Goal: Task Accomplishment & Management: Complete application form

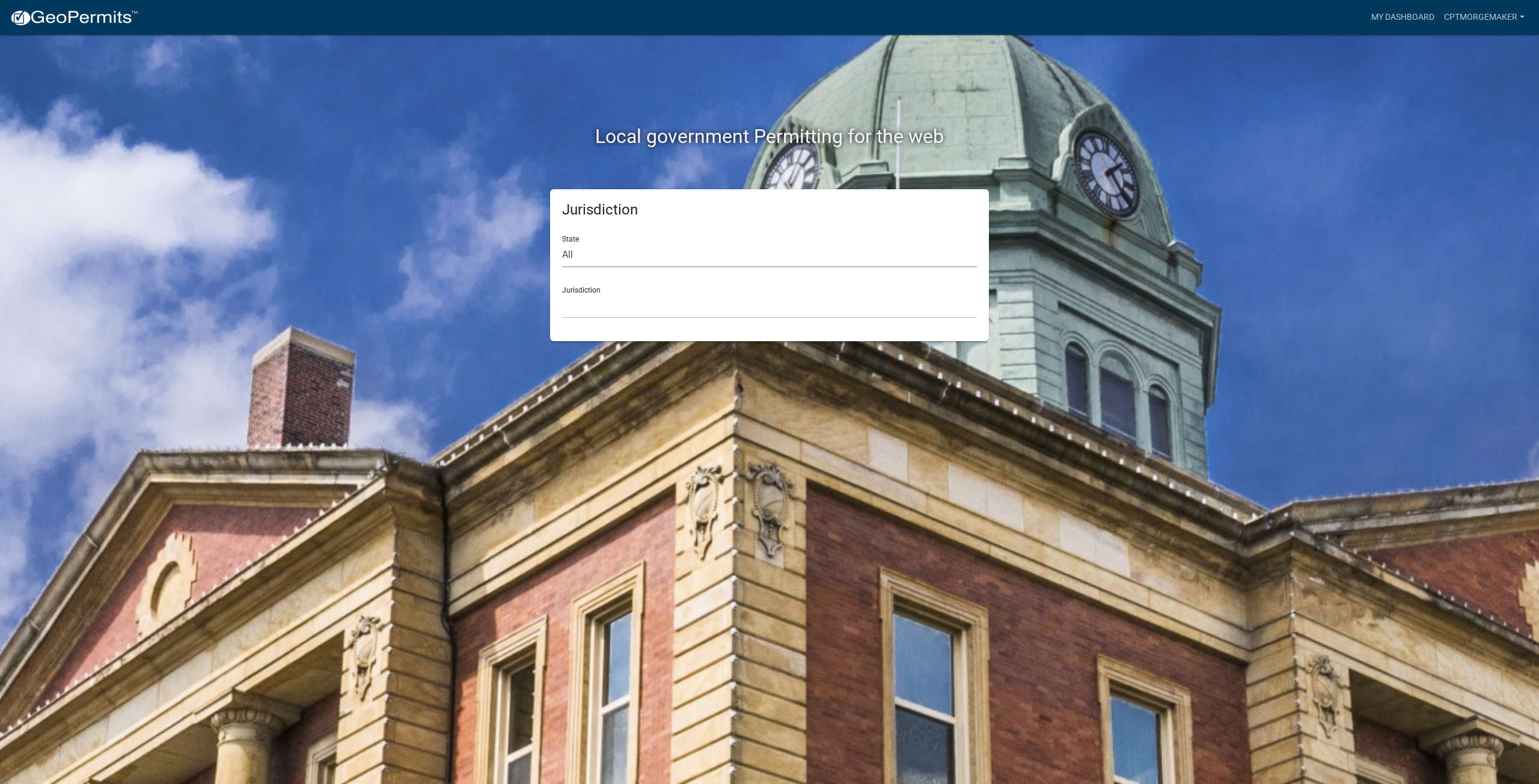
click at [633, 249] on select "All [US_STATE] [US_STATE] [US_STATE] [US_STATE] [US_STATE] [US_STATE] [US_STATE…" at bounding box center [769, 255] width 415 height 25
select select "[US_STATE]"
click at [562, 243] on select "All [US_STATE] [US_STATE] [US_STATE] [US_STATE] [US_STATE] [US_STATE] [US_STATE…" at bounding box center [769, 255] width 415 height 25
click at [651, 321] on div "Jurisdiction State All [US_STATE] [US_STATE] [US_STATE] [US_STATE] [US_STATE] […" at bounding box center [769, 266] width 439 height 152
click at [650, 306] on select "City of [GEOGRAPHIC_DATA], [US_STATE] City of [GEOGRAPHIC_DATA], [US_STATE] Cit…" at bounding box center [769, 306] width 415 height 25
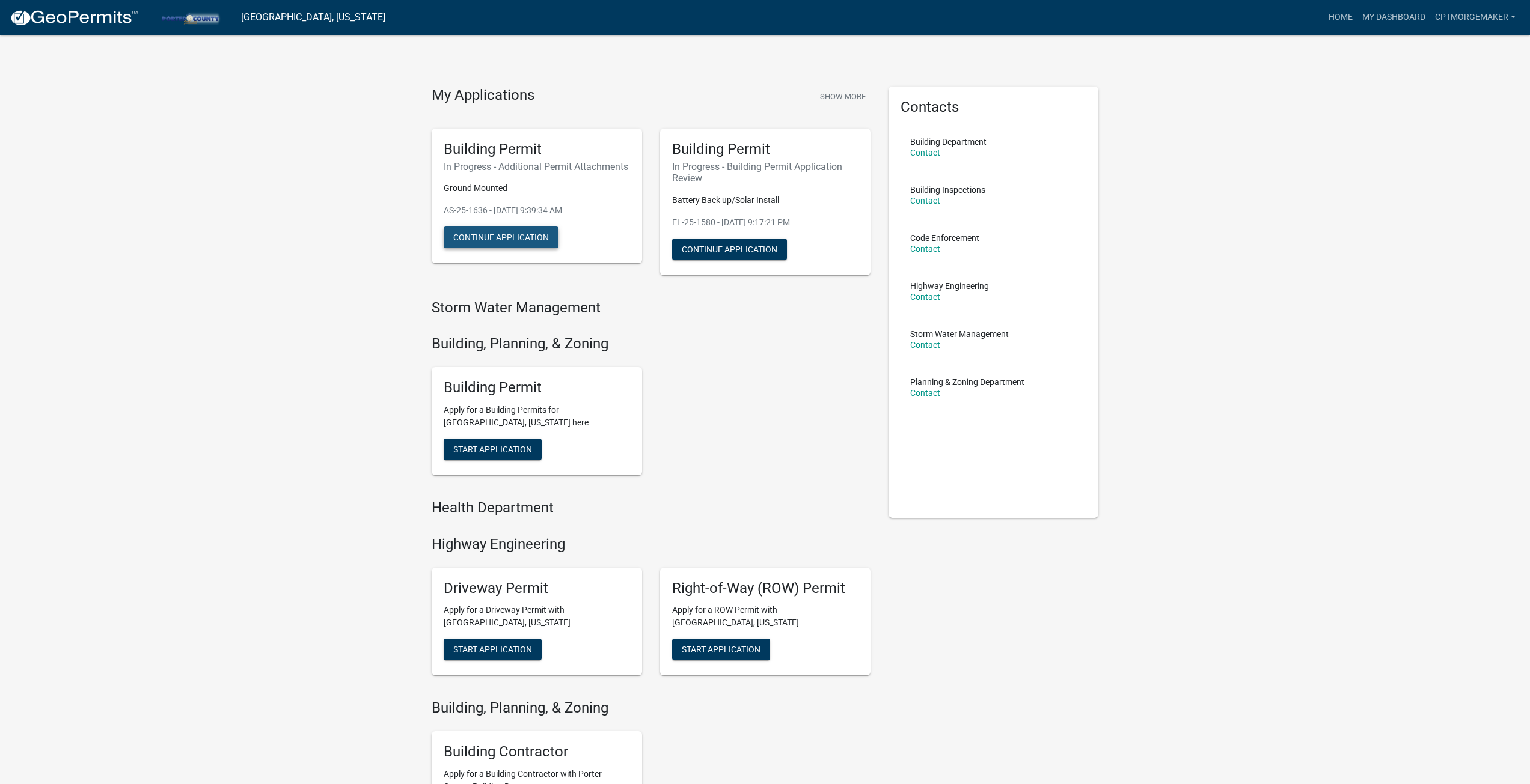
click at [488, 245] on button "Continue Application" at bounding box center [501, 237] width 115 height 22
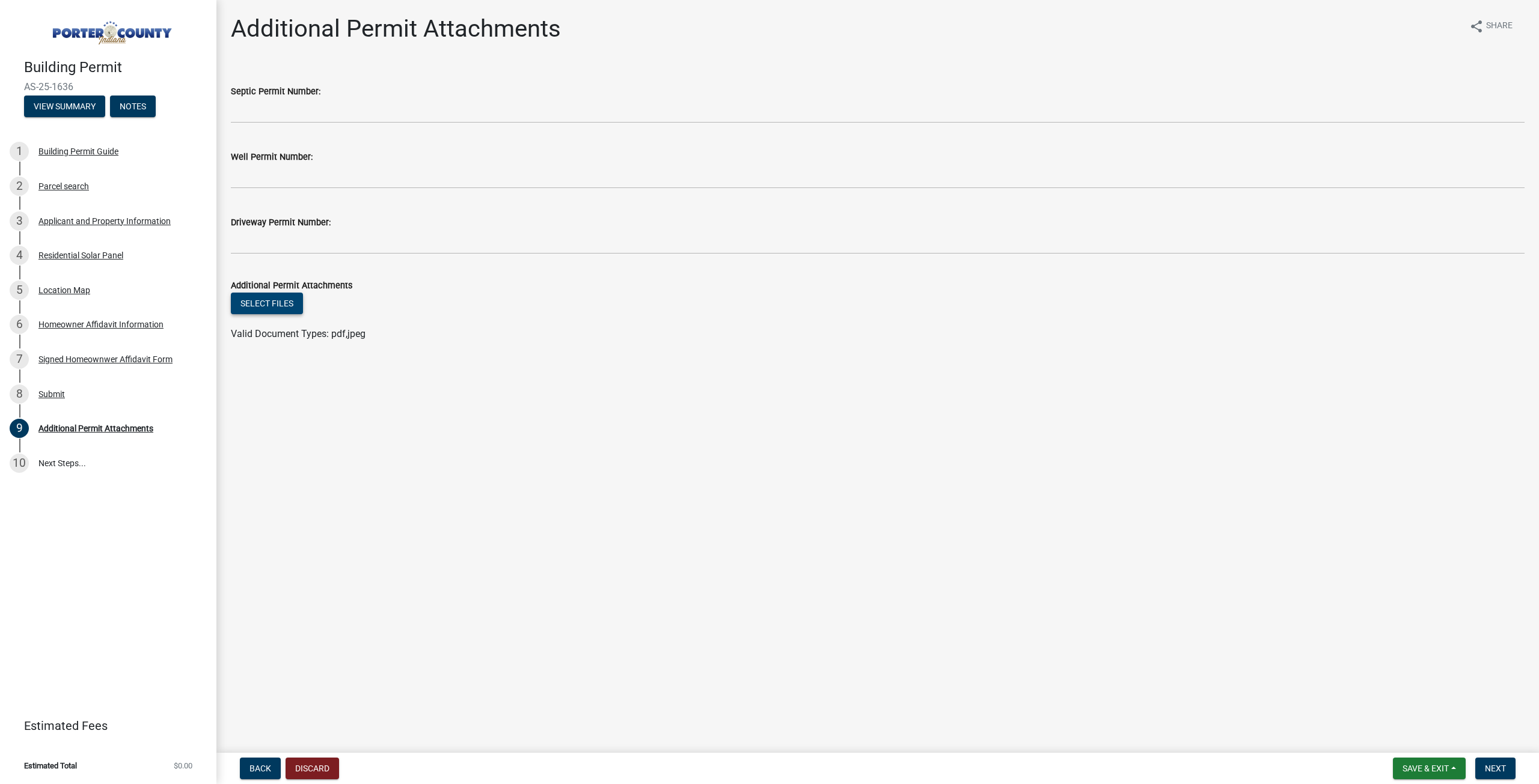
click at [257, 307] on button "Select files" at bounding box center [267, 303] width 72 height 22
click at [270, 301] on button "Select files" at bounding box center [267, 303] width 72 height 22
click at [279, 308] on button "Select files" at bounding box center [267, 303] width 72 height 22
click at [395, 344] on button "Delete" at bounding box center [387, 342] width 49 height 22
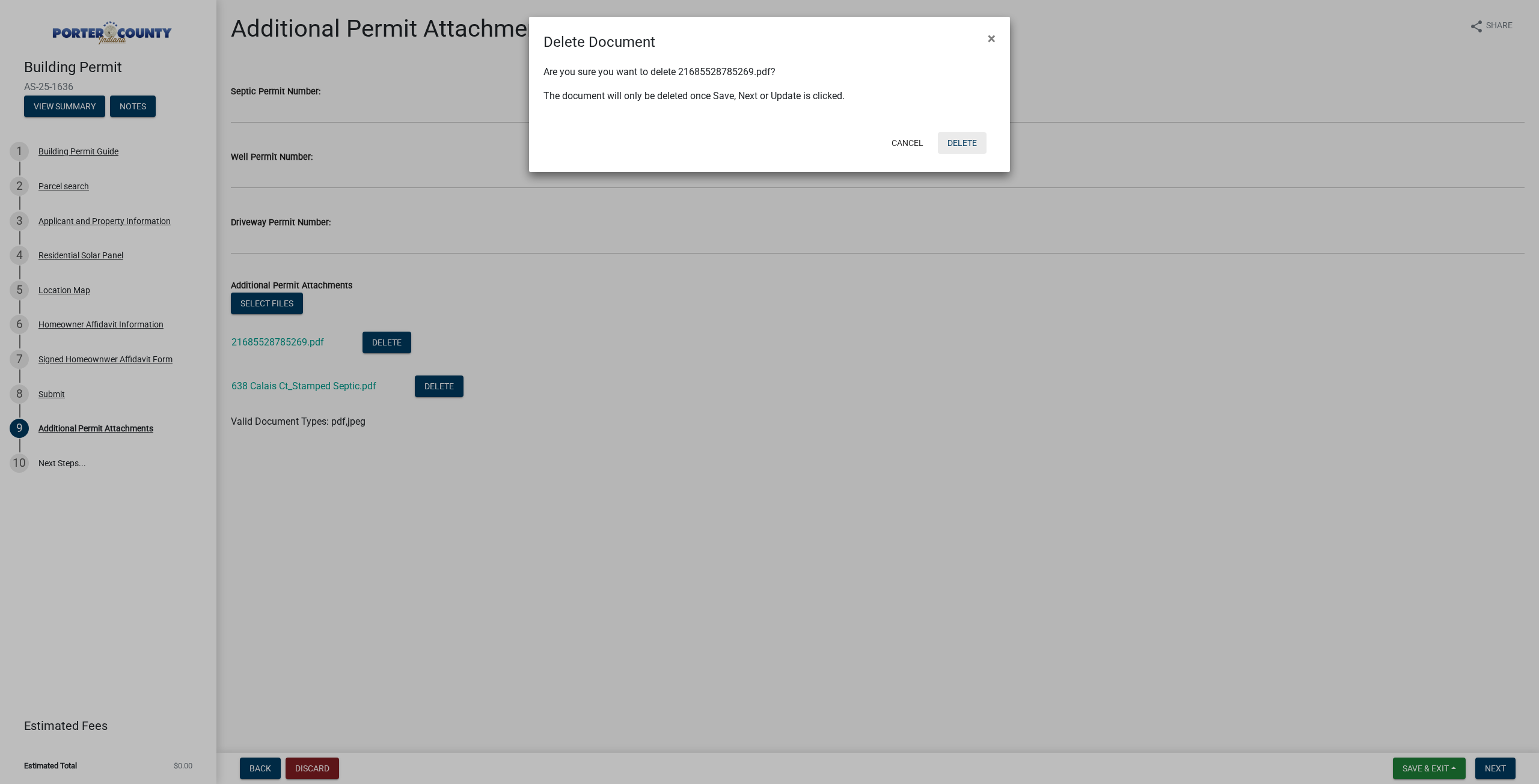
click at [972, 144] on button "Delete" at bounding box center [962, 143] width 49 height 22
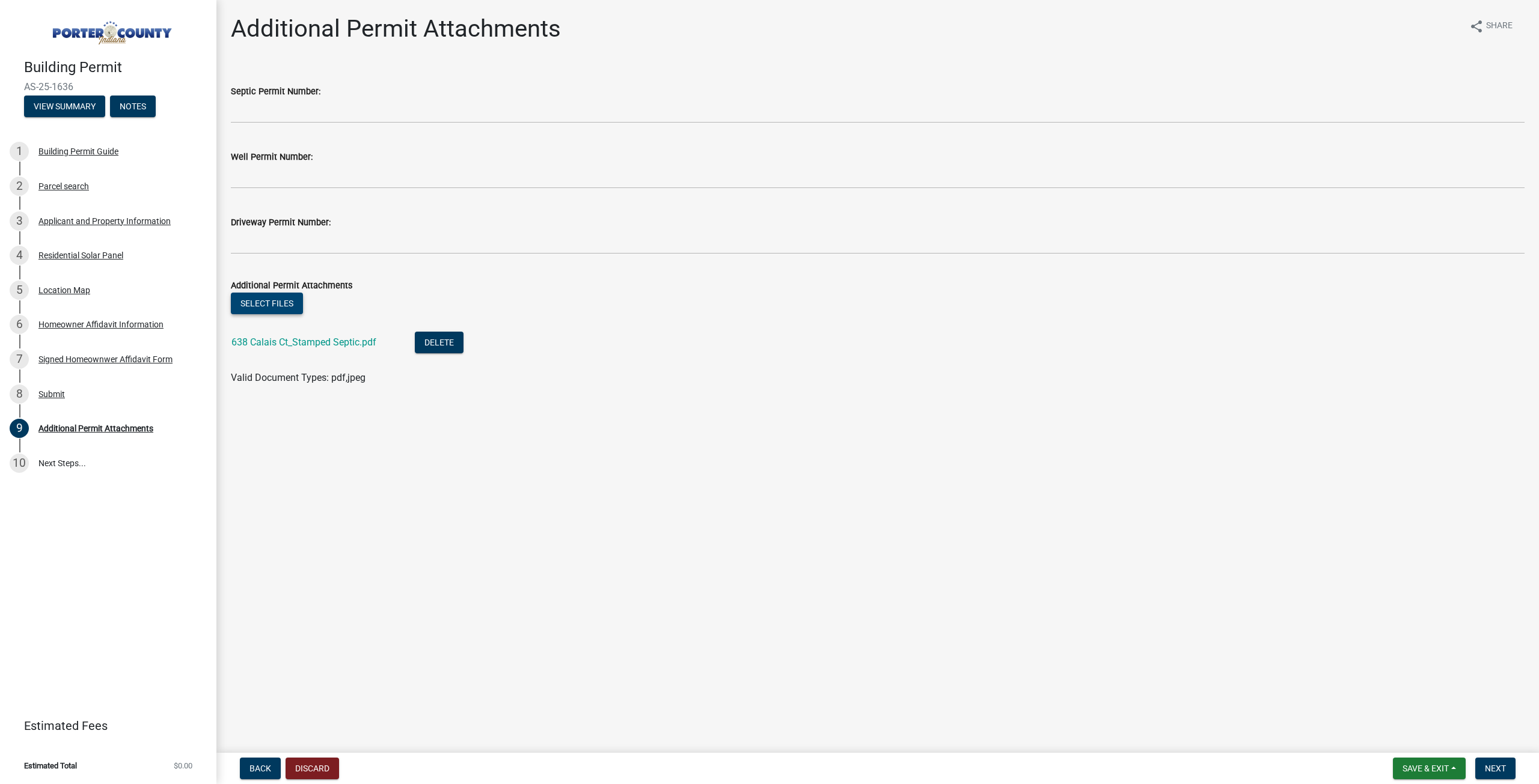
click at [288, 306] on button "Select files" at bounding box center [267, 303] width 72 height 22
click at [74, 357] on div "Signed Homeownwer Affidavit Form" at bounding box center [105, 359] width 134 height 8
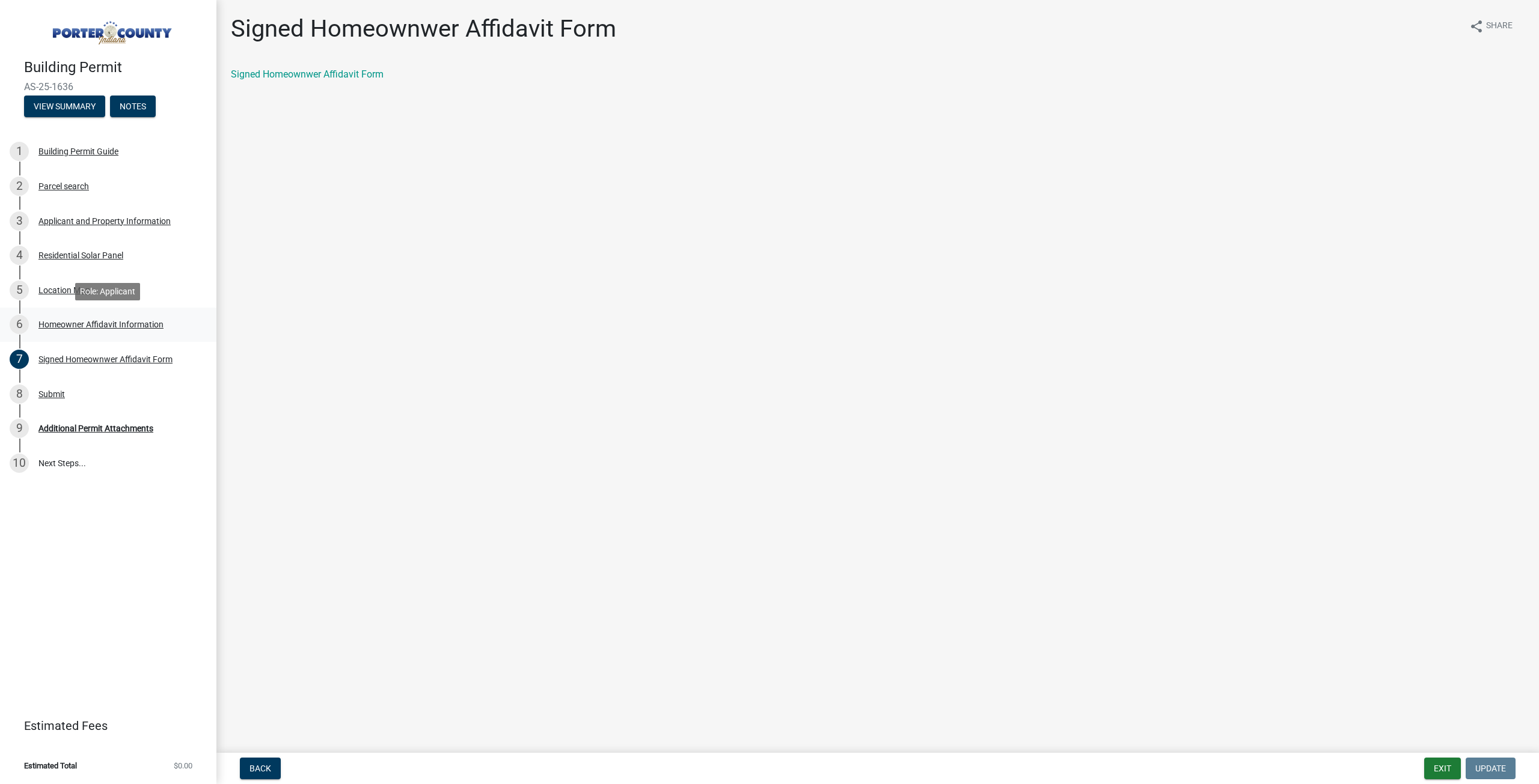
click at [69, 316] on div "6 Homeowner Affidavit Information" at bounding box center [103, 324] width 188 height 19
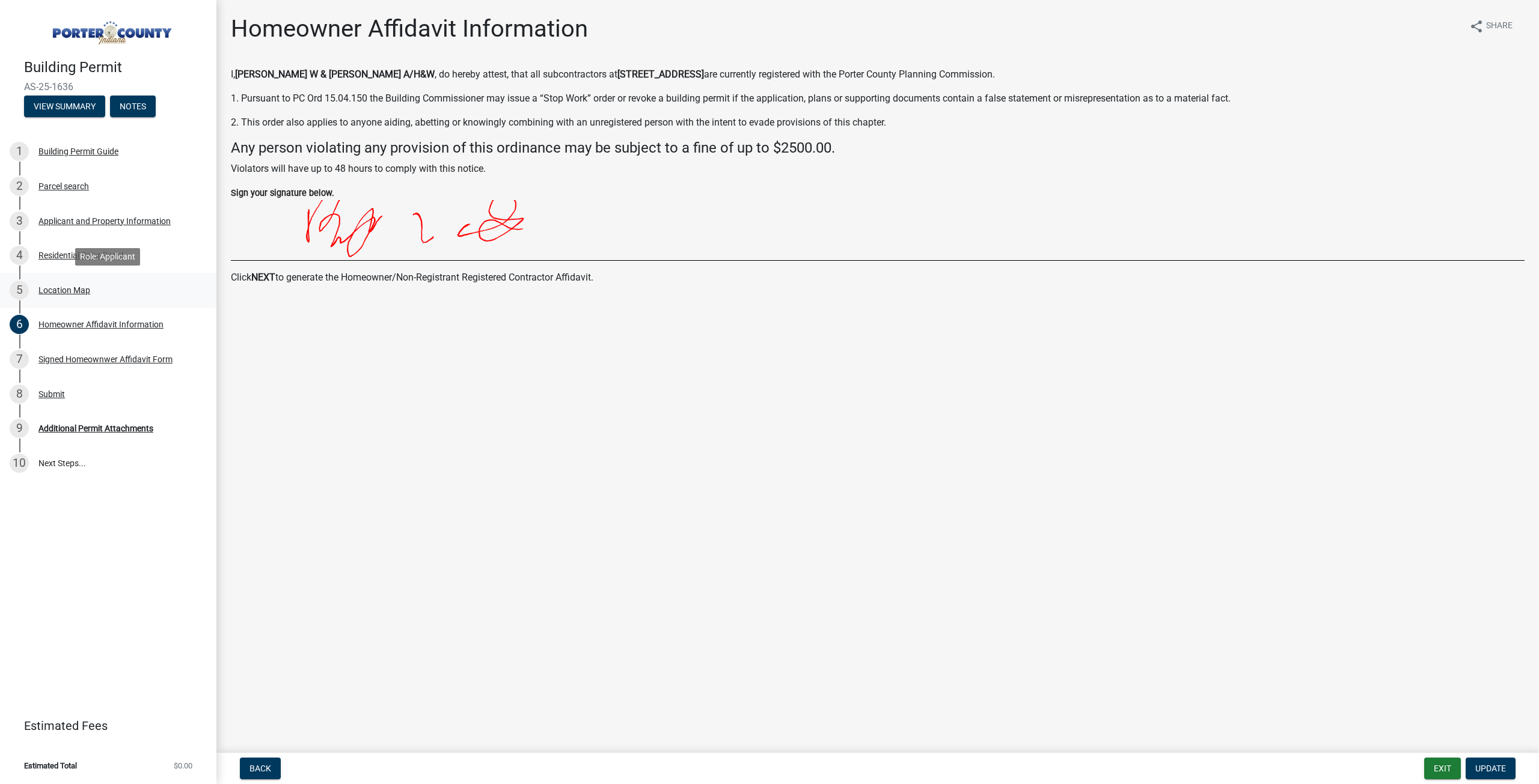
click at [68, 284] on div "5 Location Map" at bounding box center [103, 290] width 188 height 19
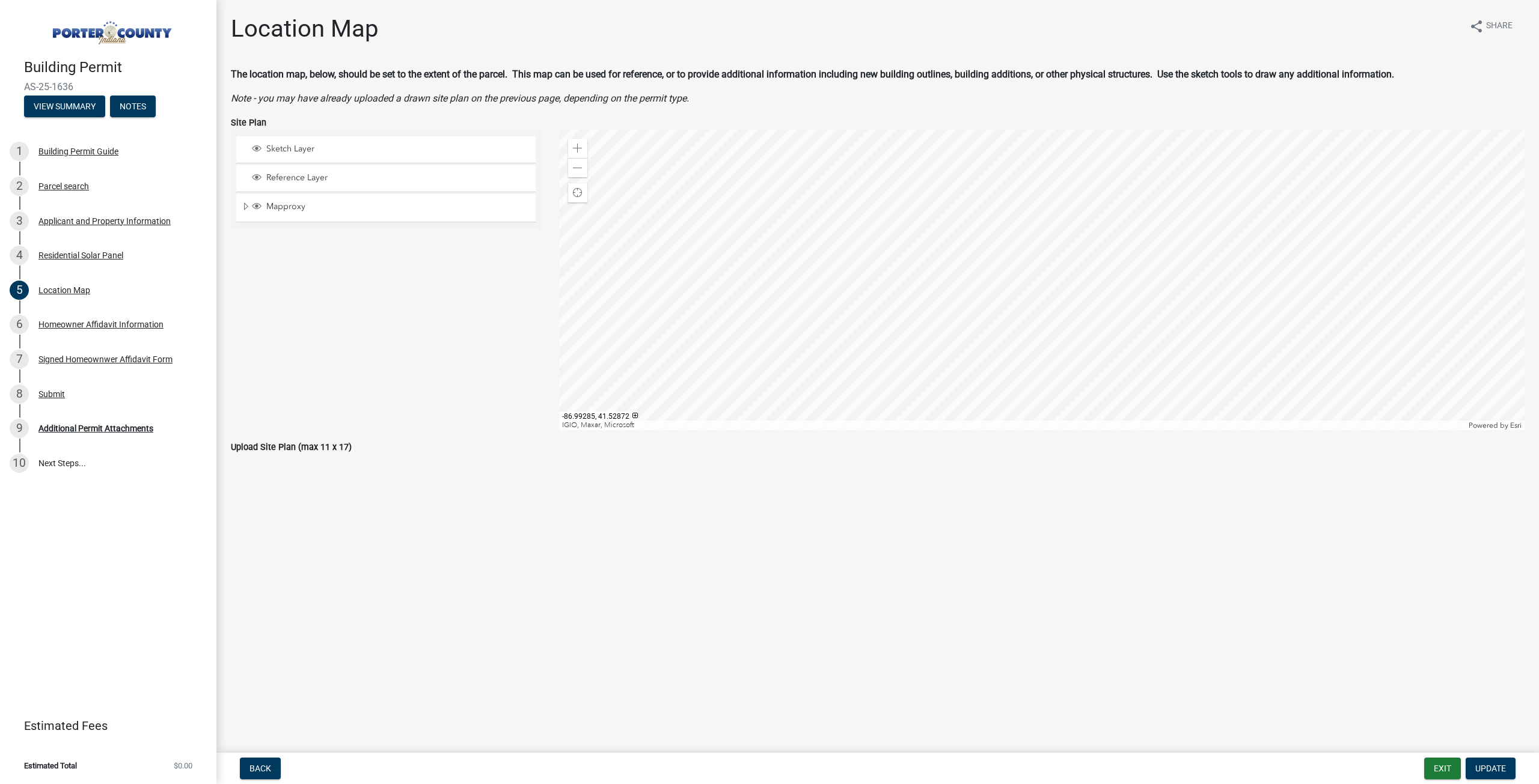
click at [929, 259] on div at bounding box center [1042, 280] width 966 height 301
click at [1052, 196] on span "Close" at bounding box center [1053, 194] width 9 height 9
click at [938, 257] on div at bounding box center [1042, 280] width 966 height 301
click at [934, 259] on div at bounding box center [1042, 280] width 966 height 301
click at [1062, 193] on span "Close" at bounding box center [1059, 194] width 9 height 9
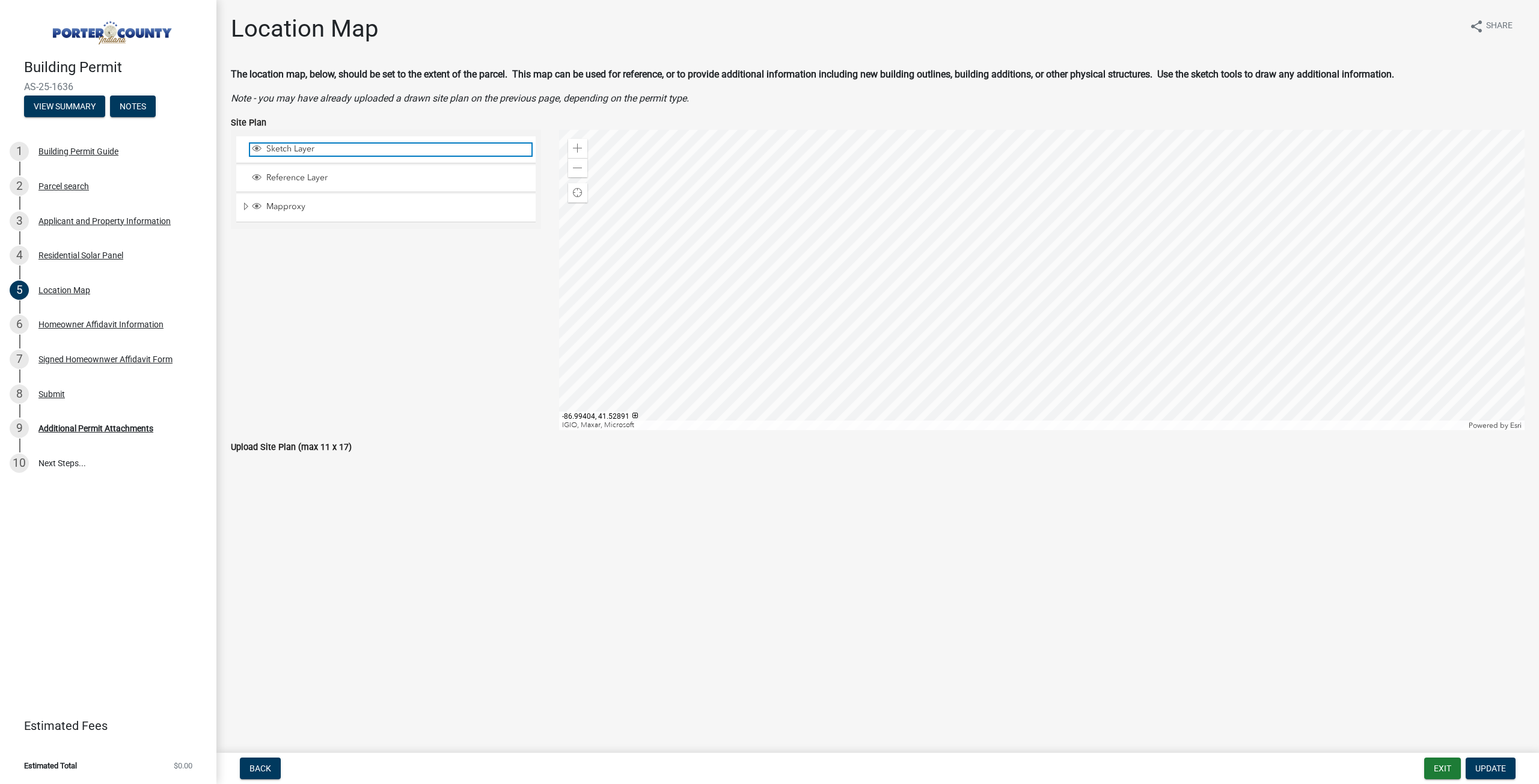
click at [328, 154] on span "Sketch Layer" at bounding box center [397, 148] width 268 height 11
click at [329, 148] on span "Sketch Layer" at bounding box center [397, 148] width 268 height 11
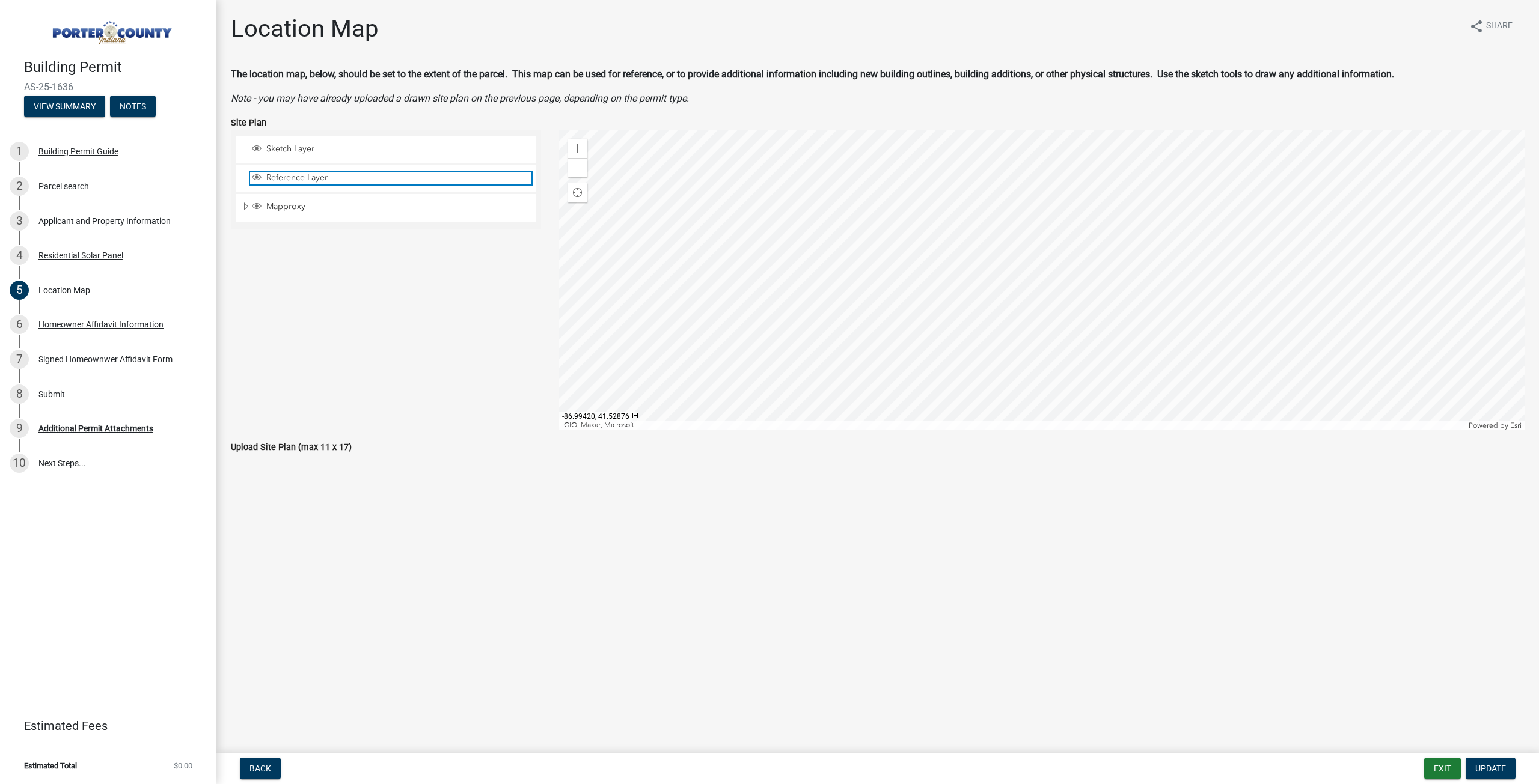
click at [361, 183] on span "Reference Layer" at bounding box center [397, 178] width 268 height 11
click at [391, 173] on div "Reference Layer" at bounding box center [386, 178] width 299 height 26
click at [333, 220] on div "Mapproxy" at bounding box center [386, 207] width 299 height 27
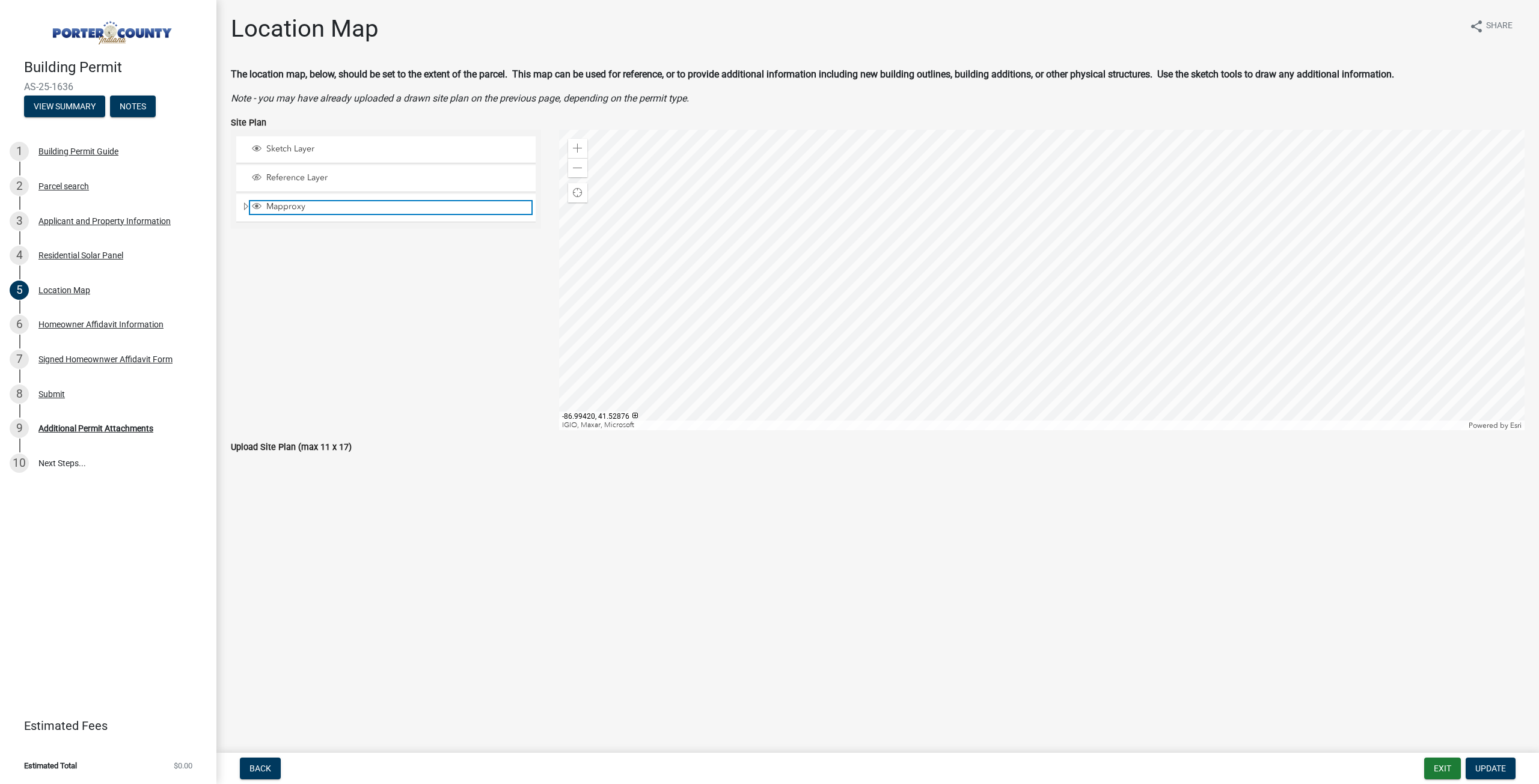
click at [288, 203] on span "Mapproxy" at bounding box center [397, 206] width 268 height 11
click at [288, 204] on span "Mapproxy" at bounding box center [397, 206] width 268 height 11
click at [1102, 288] on div at bounding box center [1042, 280] width 966 height 301
click at [1114, 297] on div at bounding box center [1042, 280] width 966 height 301
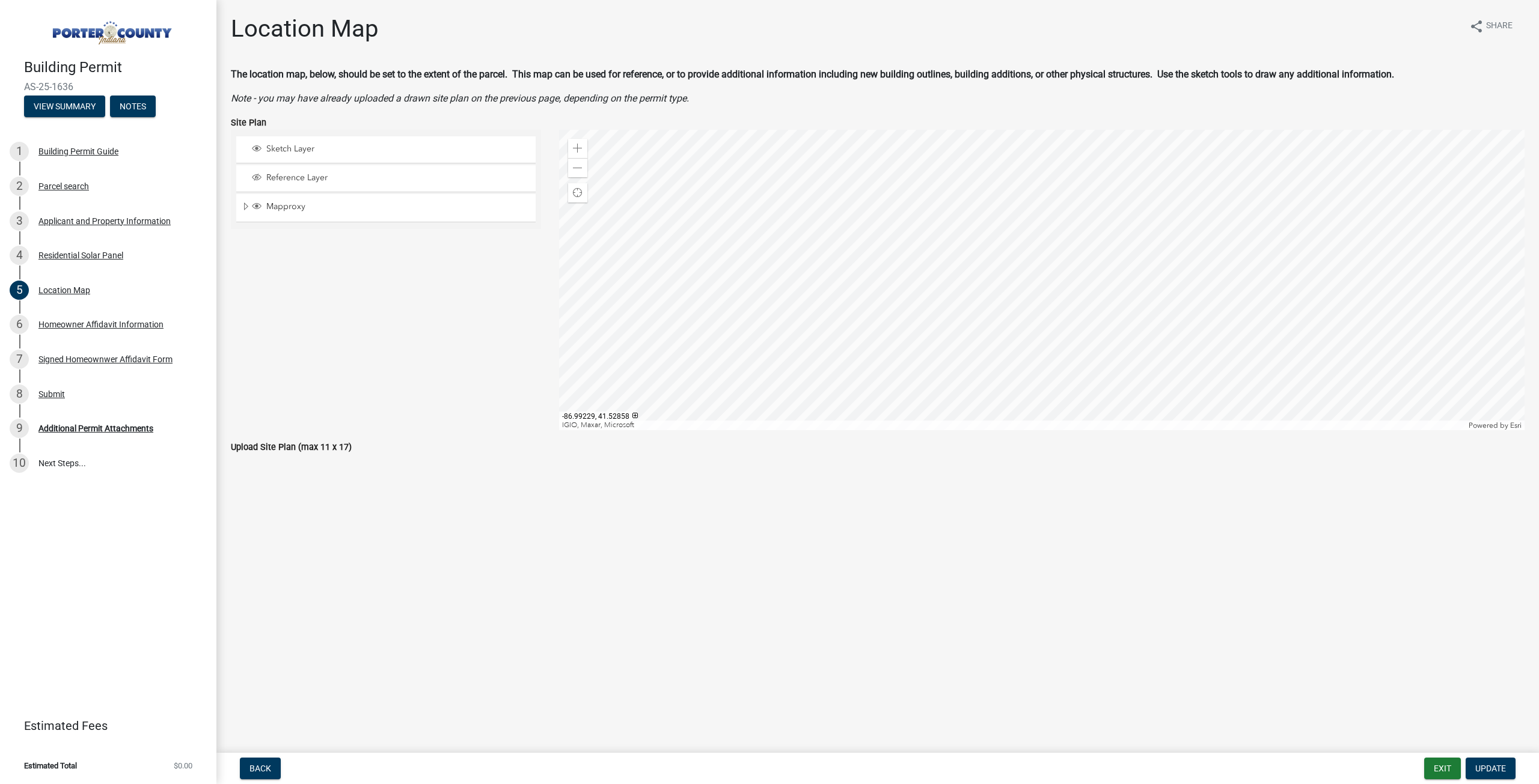
click at [1075, 309] on div at bounding box center [1042, 280] width 966 height 301
click at [1098, 292] on div at bounding box center [1042, 280] width 966 height 301
click at [1100, 290] on div at bounding box center [1042, 280] width 966 height 301
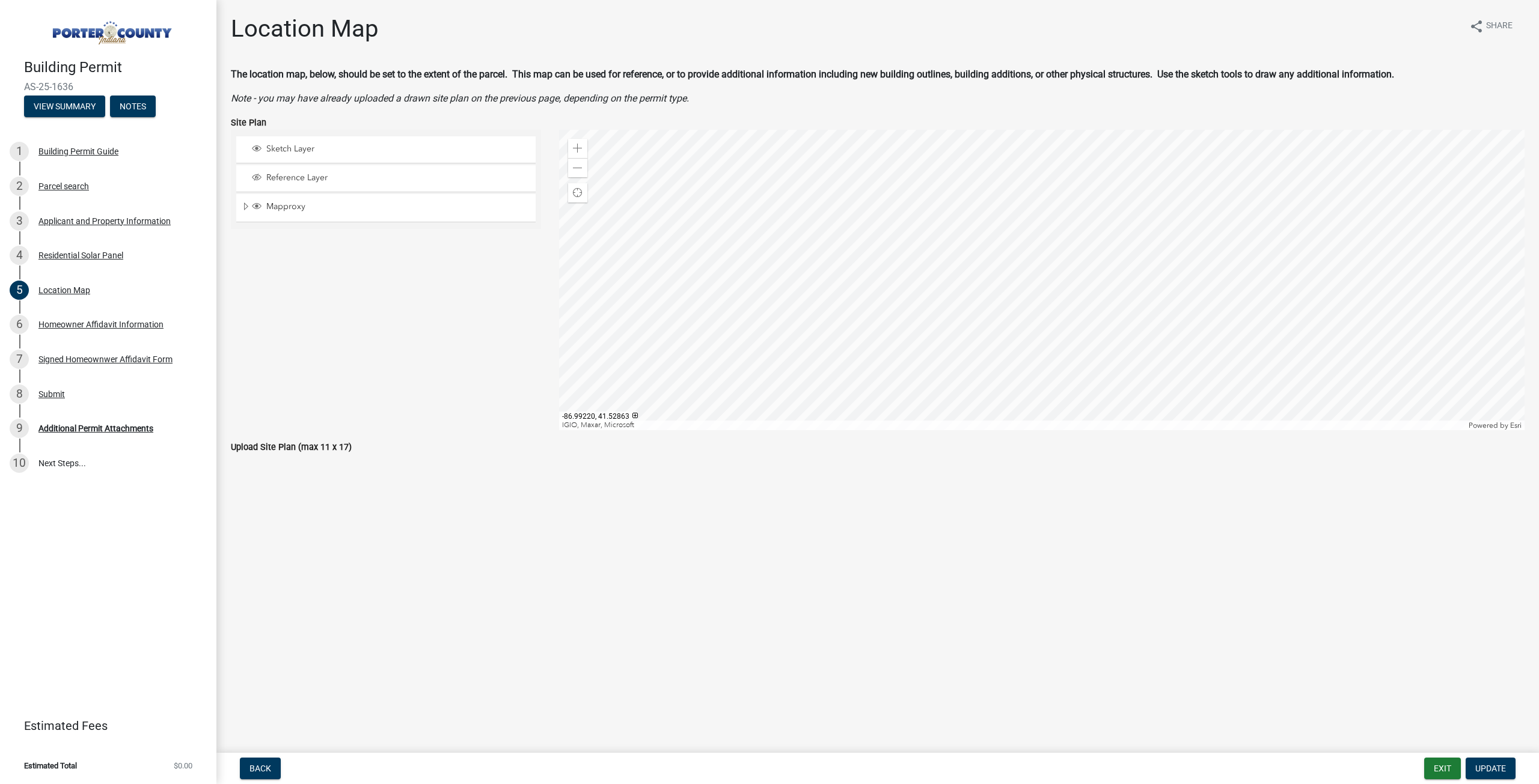
click at [1100, 290] on div at bounding box center [1042, 280] width 966 height 301
click at [1108, 286] on div at bounding box center [1042, 280] width 966 height 301
click at [1100, 292] on div at bounding box center [1042, 280] width 966 height 301
click at [1223, 264] on span "Open" at bounding box center [1219, 266] width 9 height 9
click at [1223, 241] on span "Zoom to" at bounding box center [1212, 243] width 27 height 9
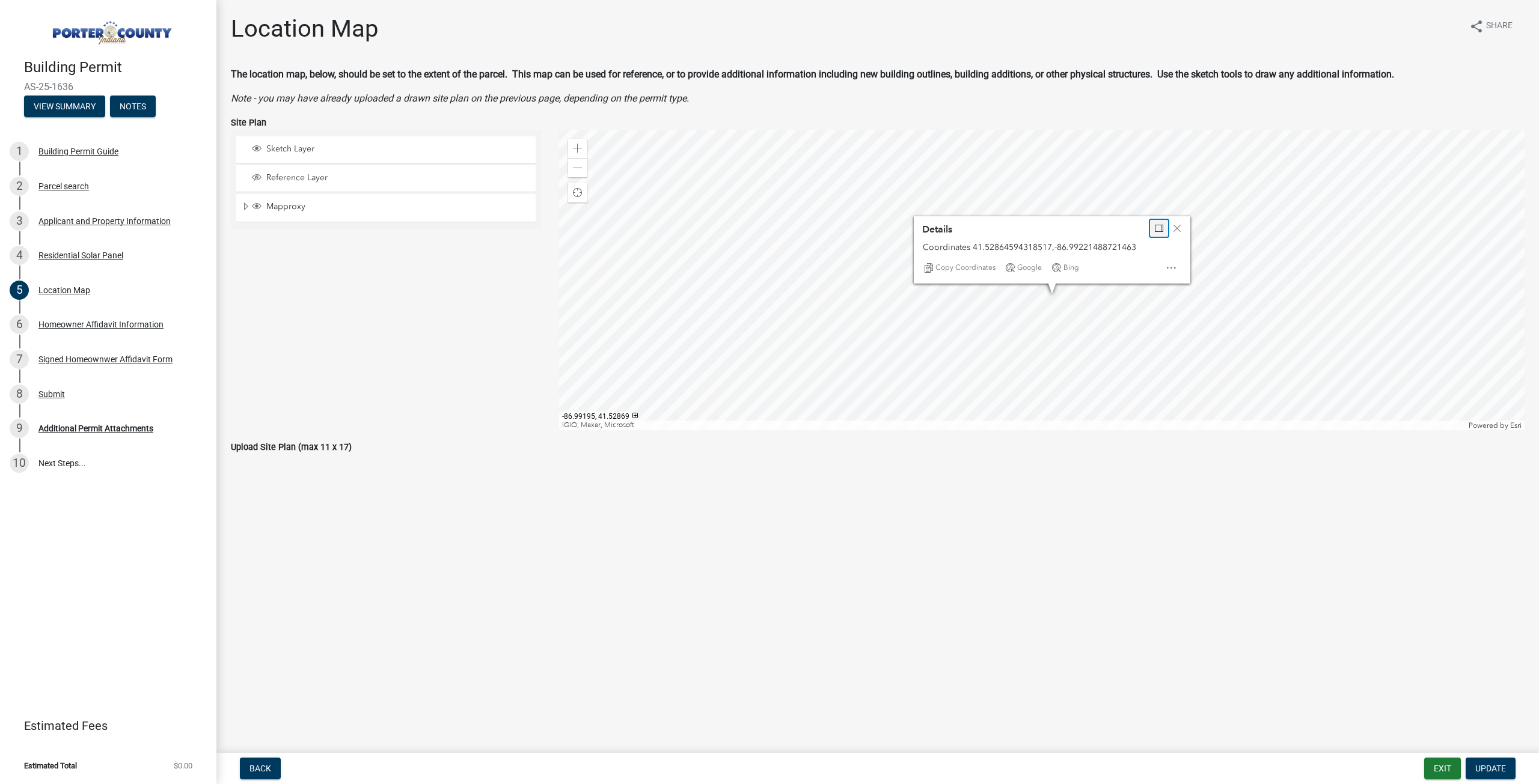
click at [1163, 230] on span "Dock" at bounding box center [1158, 228] width 9 height 9
click at [1501, 157] on div "Open" at bounding box center [1496, 154] width 22 height 17
click at [1474, 286] on div at bounding box center [1042, 280] width 966 height 301
click at [816, 375] on div at bounding box center [1042, 280] width 966 height 301
click at [580, 163] on div "Zoom out" at bounding box center [578, 167] width 19 height 19
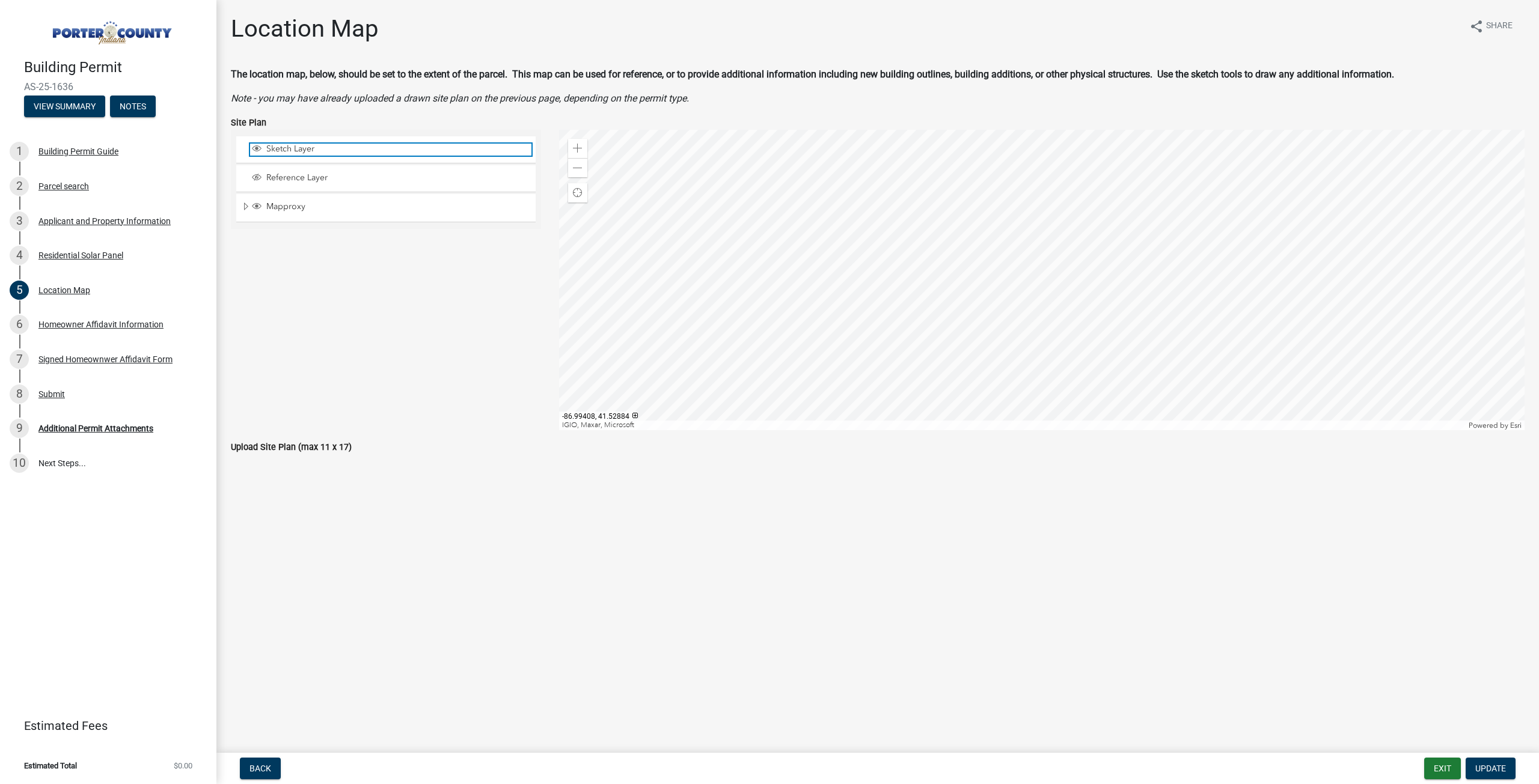
click at [305, 143] on span "Sketch Layer" at bounding box center [397, 148] width 268 height 11
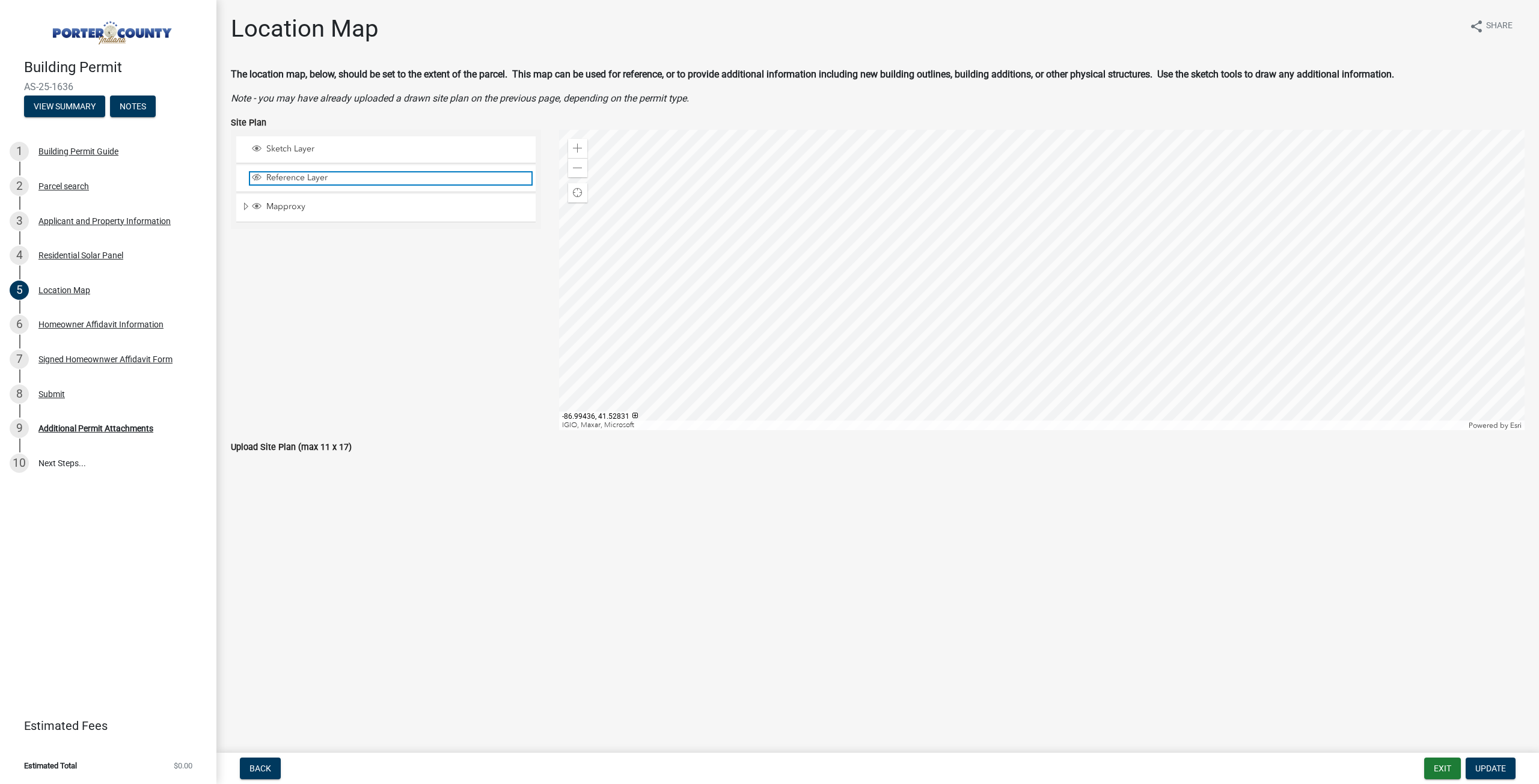
click at [318, 183] on span "Reference Layer" at bounding box center [397, 178] width 268 height 11
click at [318, 183] on span "Reference Layer" at bounding box center [397, 178] width 268 height 11
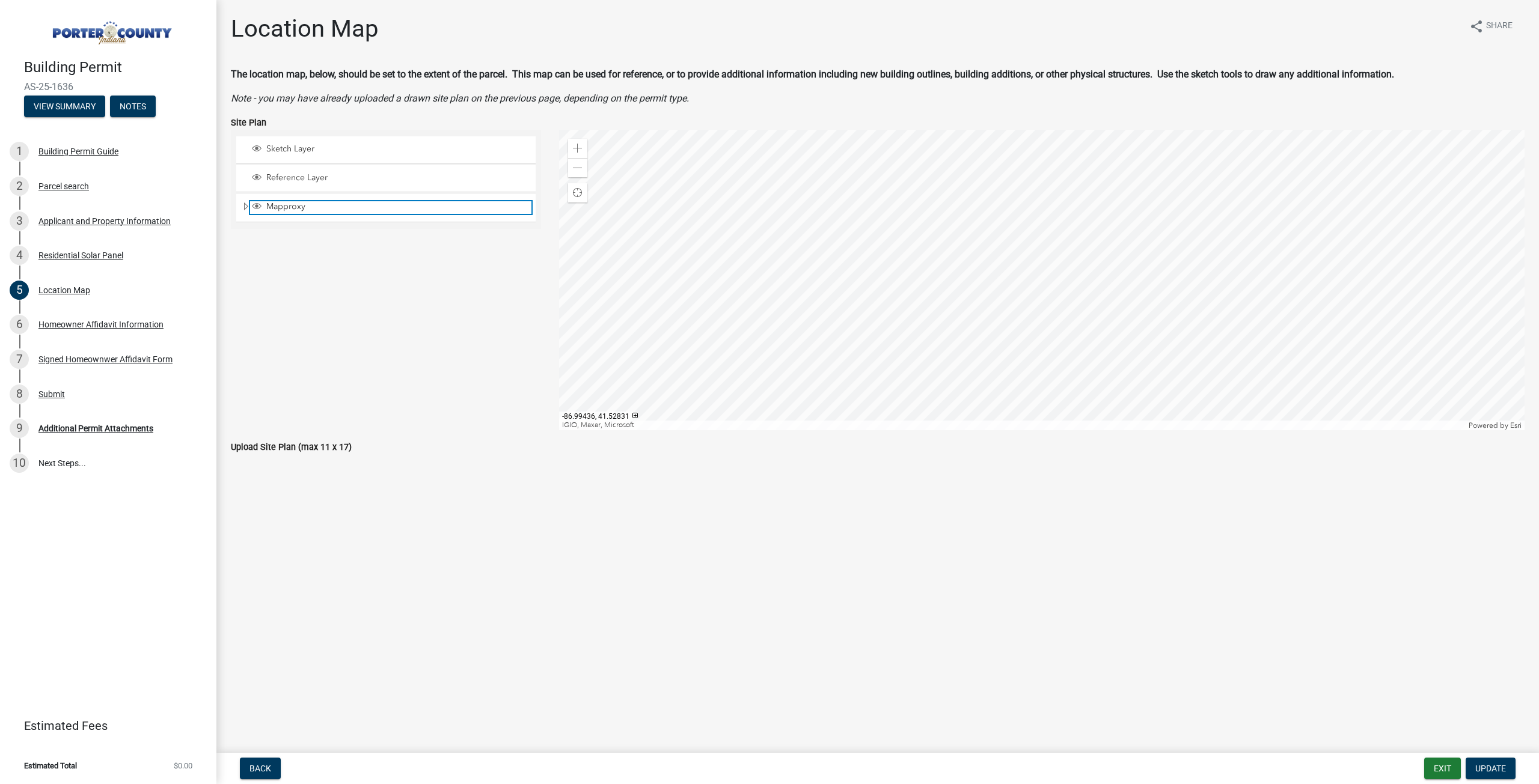
click at [279, 206] on span "Mapproxy" at bounding box center [397, 206] width 268 height 11
click at [244, 200] on div "Mapproxy" at bounding box center [386, 207] width 299 height 27
click at [244, 206] on span "Expand" at bounding box center [245, 207] width 9 height 11
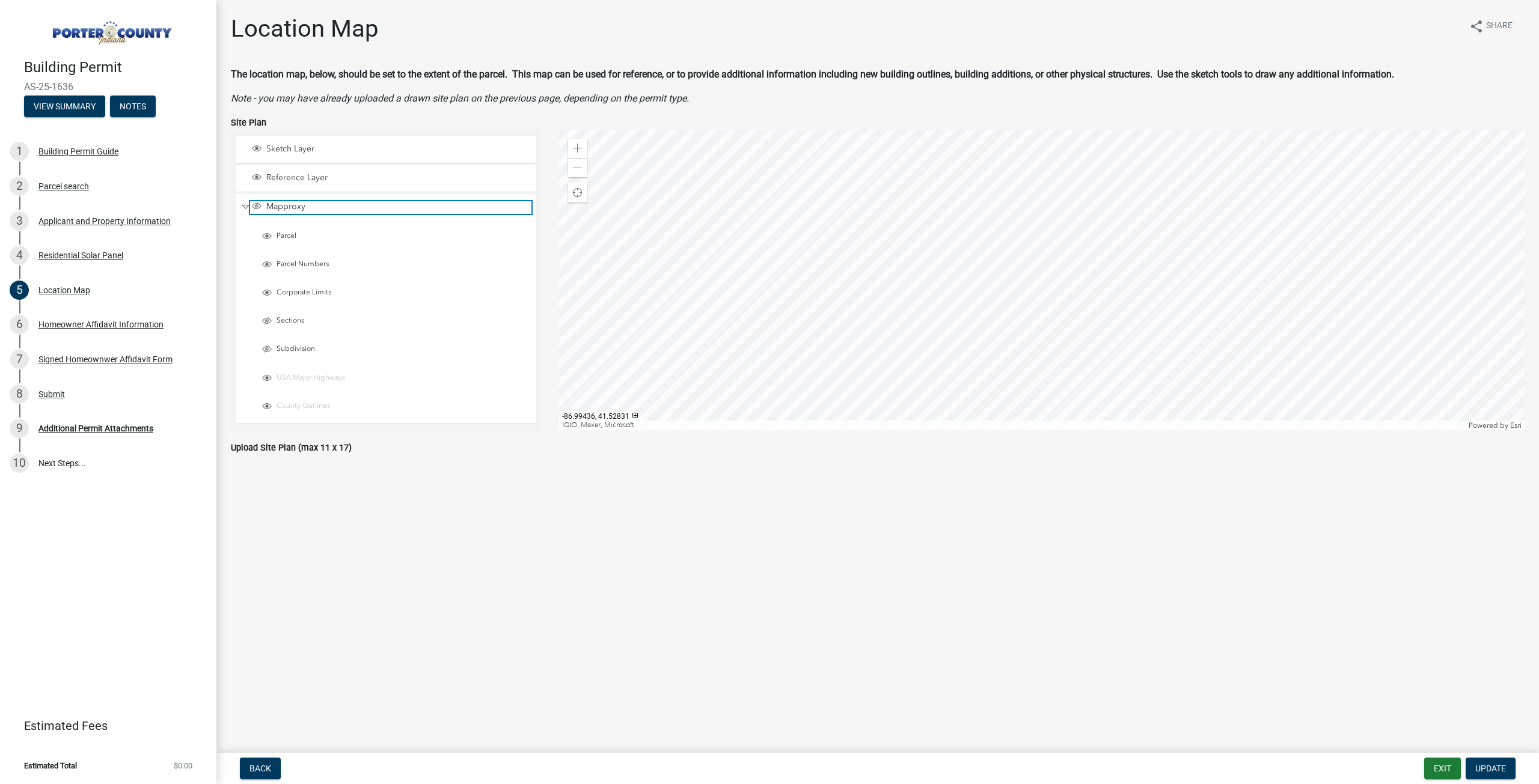
click at [272, 204] on span "Mapproxy" at bounding box center [397, 206] width 268 height 11
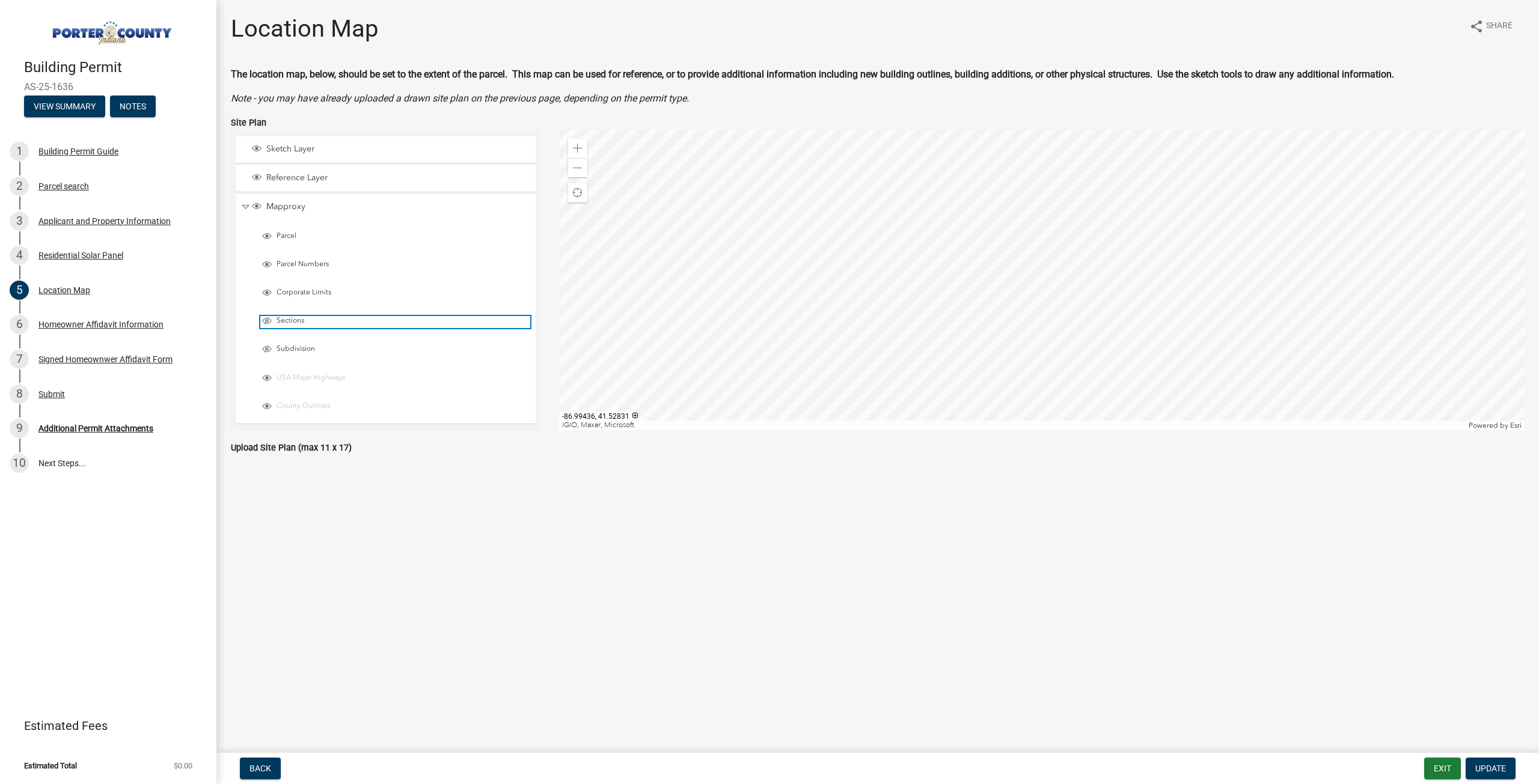
click at [278, 318] on span "Sections" at bounding box center [401, 321] width 256 height 9
click at [270, 349] on span "Layer List" at bounding box center [266, 349] width 9 height 9
click at [898, 286] on div at bounding box center [1042, 280] width 966 height 301
click at [905, 264] on div at bounding box center [1042, 280] width 966 height 301
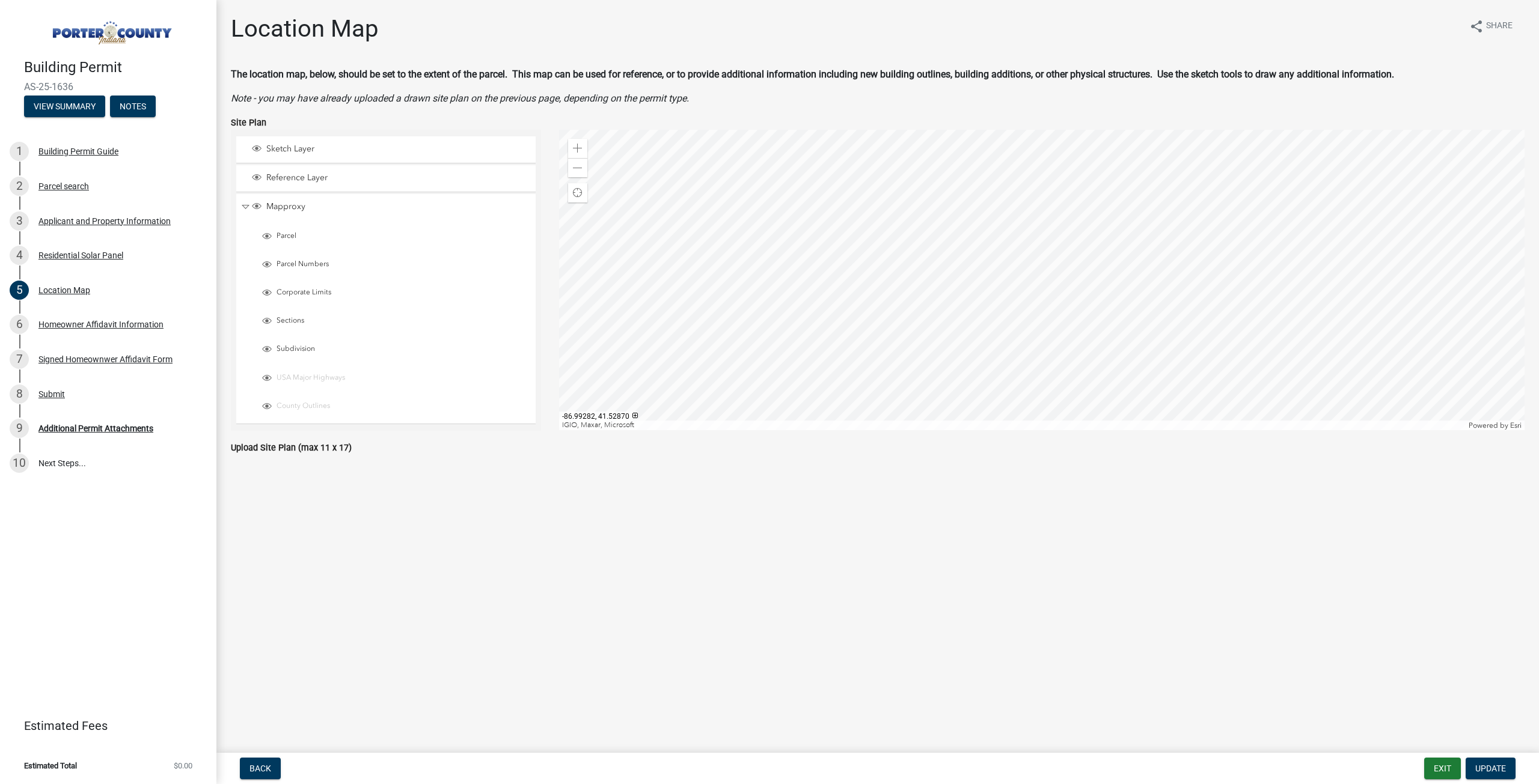
click at [905, 264] on div at bounding box center [1042, 280] width 966 height 301
click at [910, 256] on div at bounding box center [1042, 280] width 966 height 301
click at [896, 259] on div at bounding box center [1042, 280] width 966 height 301
click at [1046, 283] on div at bounding box center [1042, 280] width 966 height 301
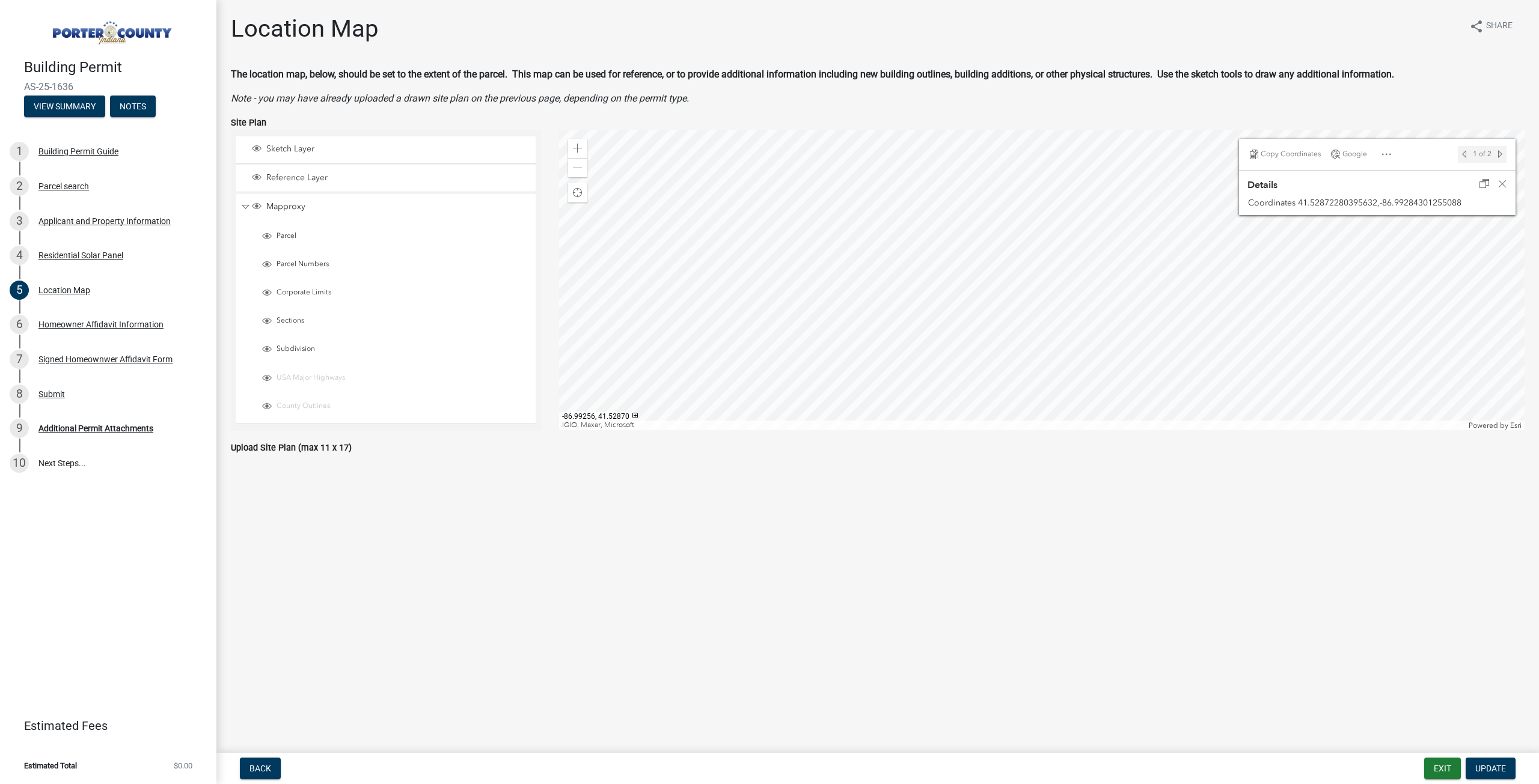
click at [965, 264] on div at bounding box center [1042, 280] width 966 height 301
click at [941, 247] on div at bounding box center [1042, 280] width 966 height 301
click at [1094, 331] on div at bounding box center [1042, 280] width 966 height 301
click at [94, 427] on div "Additional Permit Attachments" at bounding box center [96, 428] width 115 height 8
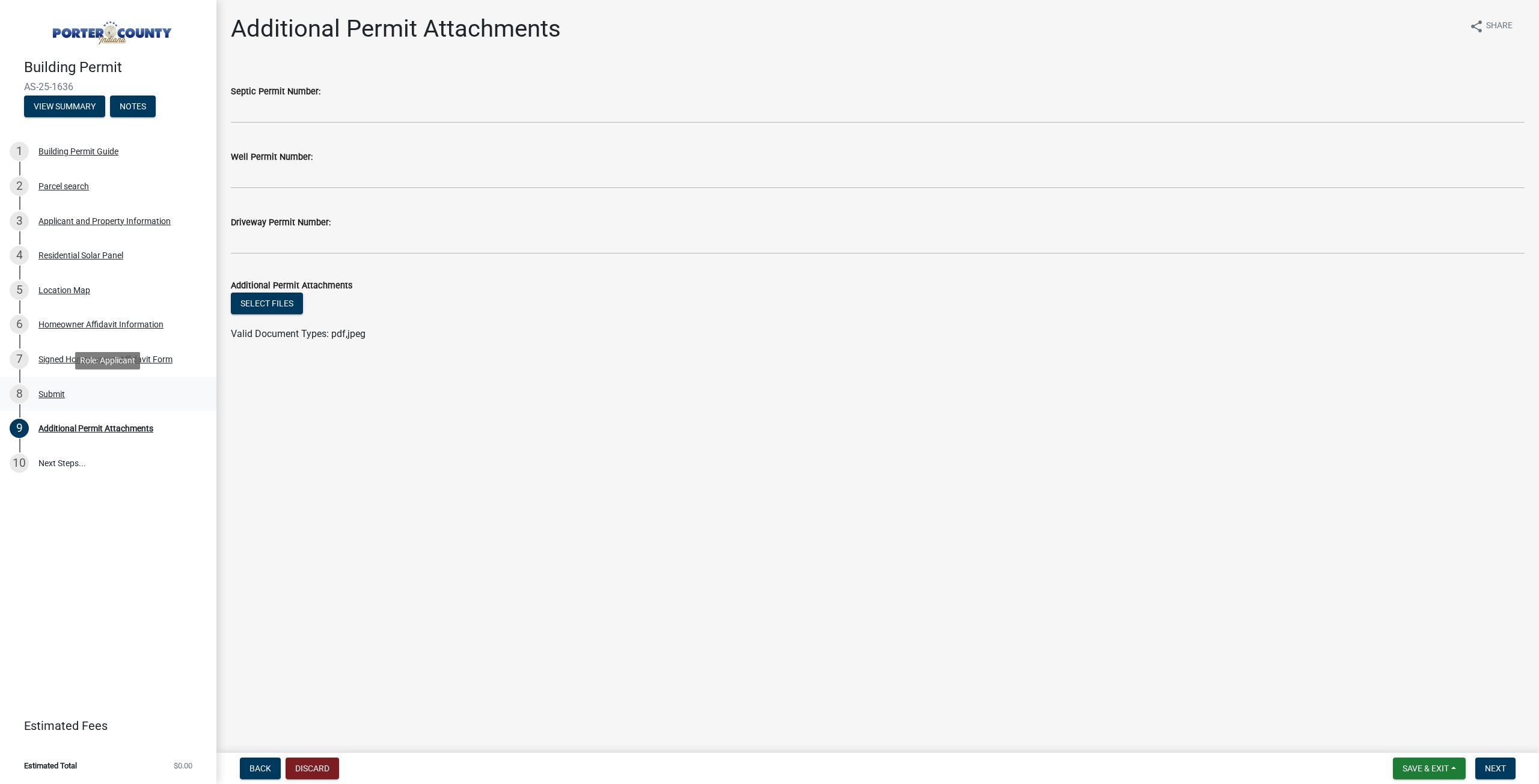
click at [48, 400] on div "8 Submit" at bounding box center [103, 394] width 188 height 19
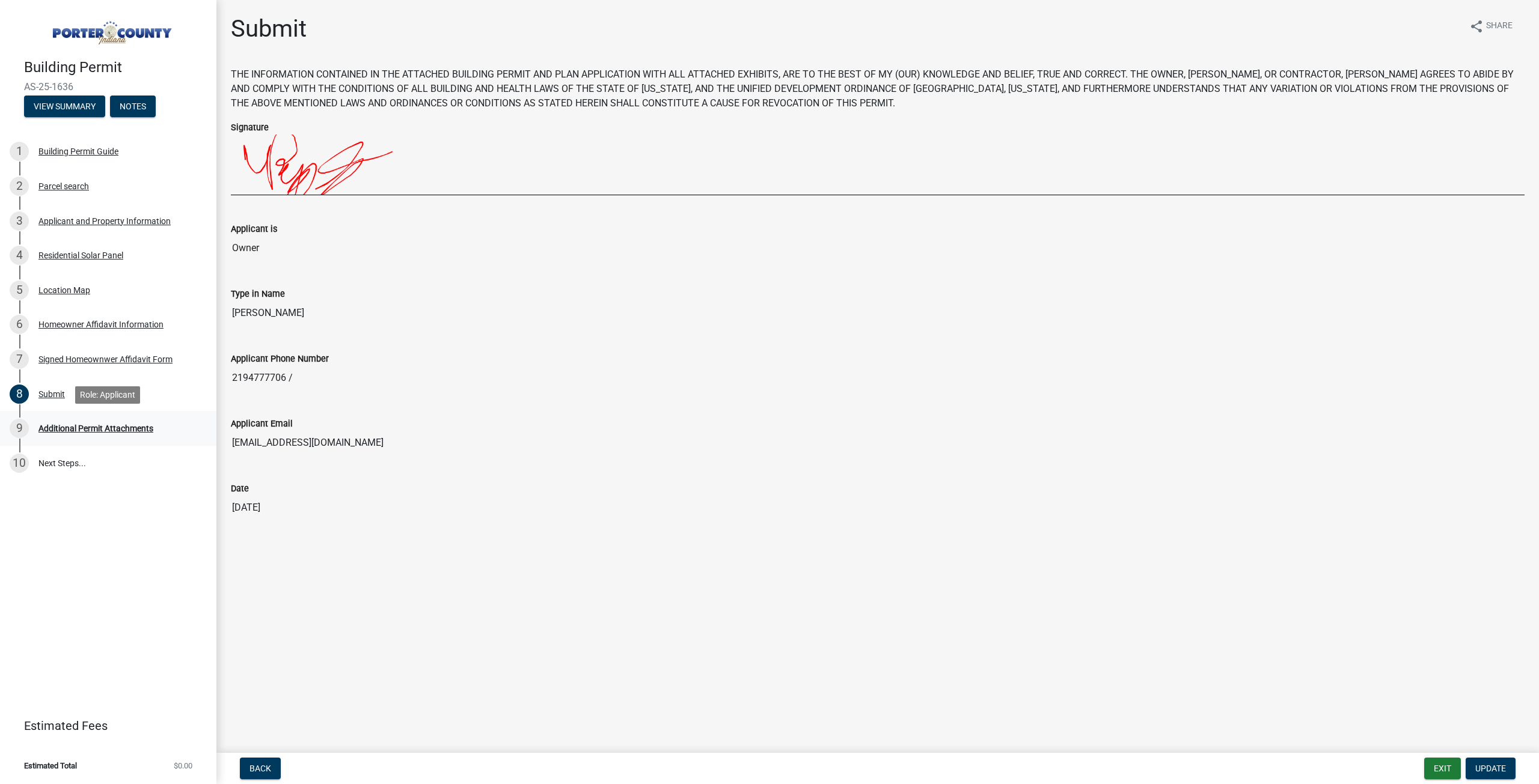
click at [74, 428] on div "Additional Permit Attachments" at bounding box center [96, 428] width 115 height 8
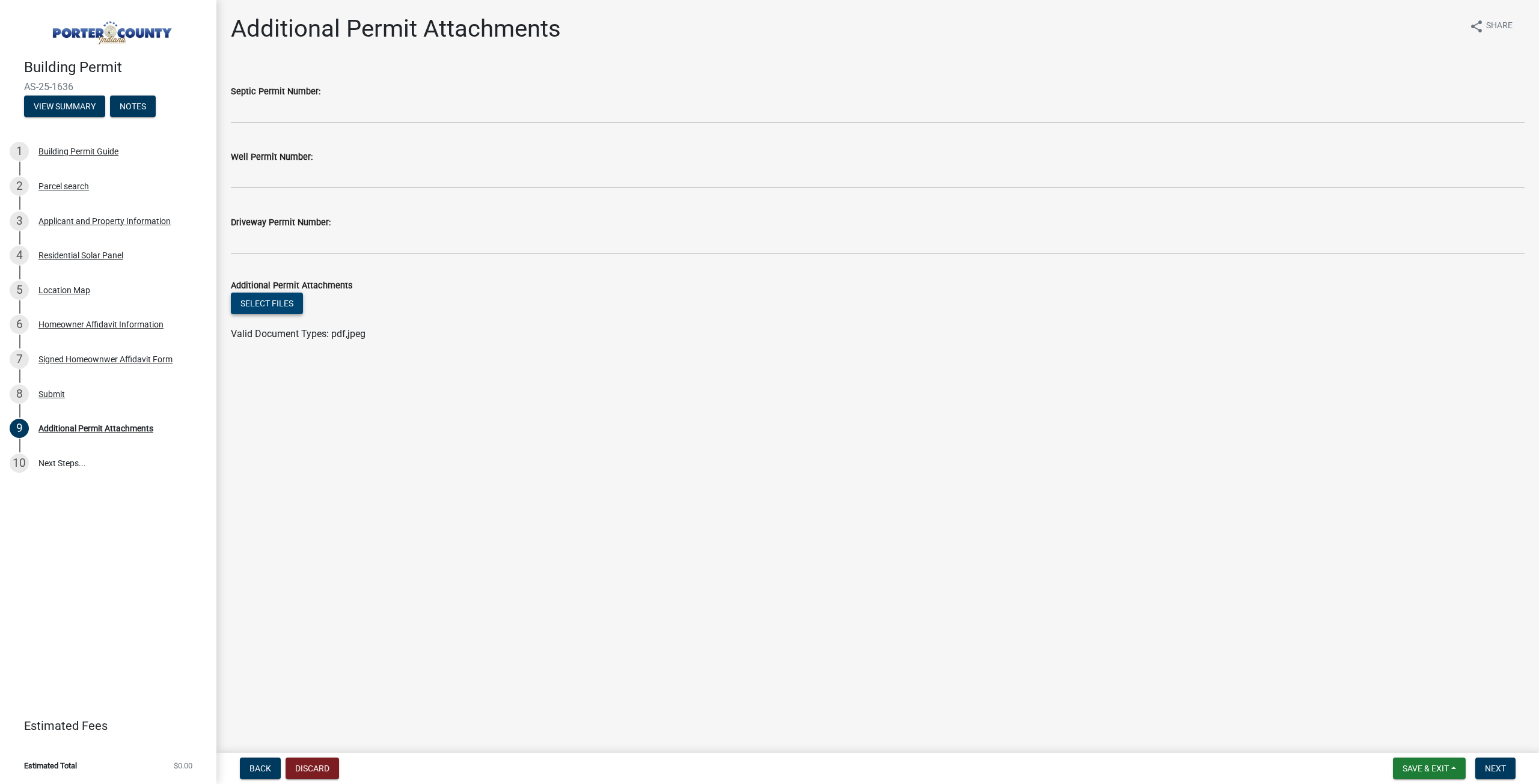
click at [272, 305] on button "Select files" at bounding box center [267, 303] width 72 height 22
click at [265, 304] on button "Select files" at bounding box center [267, 303] width 72 height 22
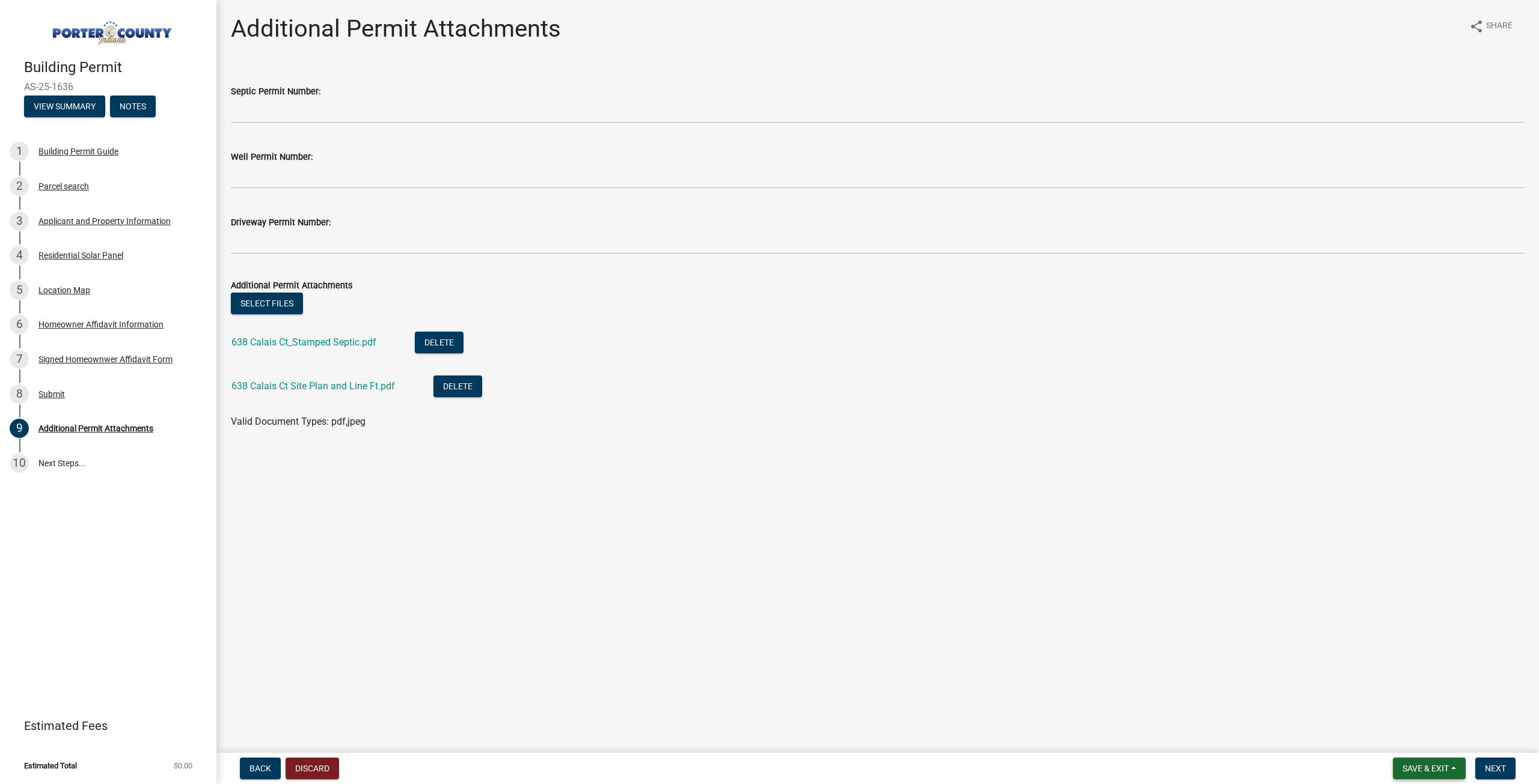
click at [1424, 773] on span "Save & Exit" at bounding box center [1425, 768] width 46 height 9
click at [1411, 737] on button "Save & Exit" at bounding box center [1417, 737] width 96 height 29
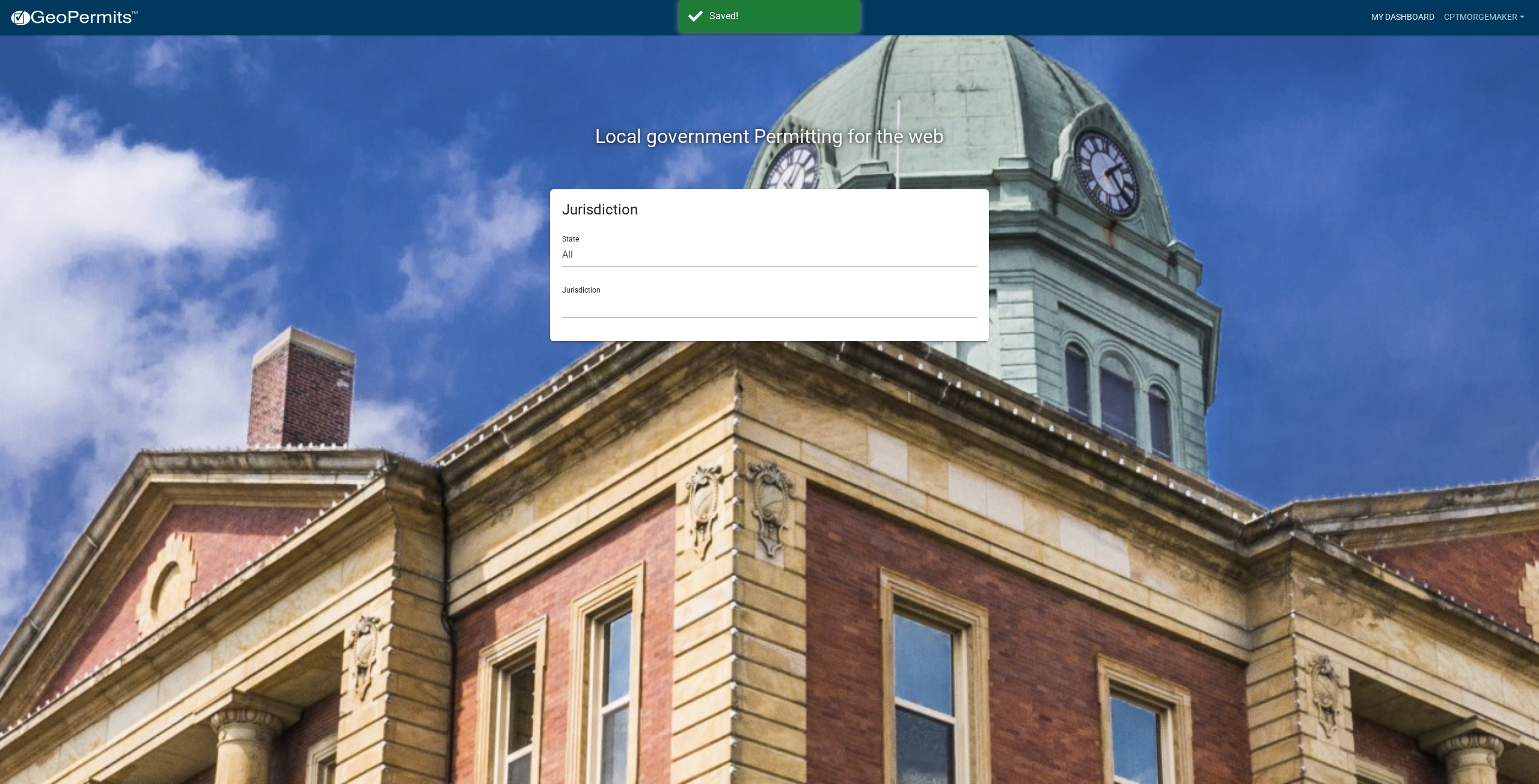
click at [1425, 14] on link "My Dashboard" at bounding box center [1402, 17] width 73 height 23
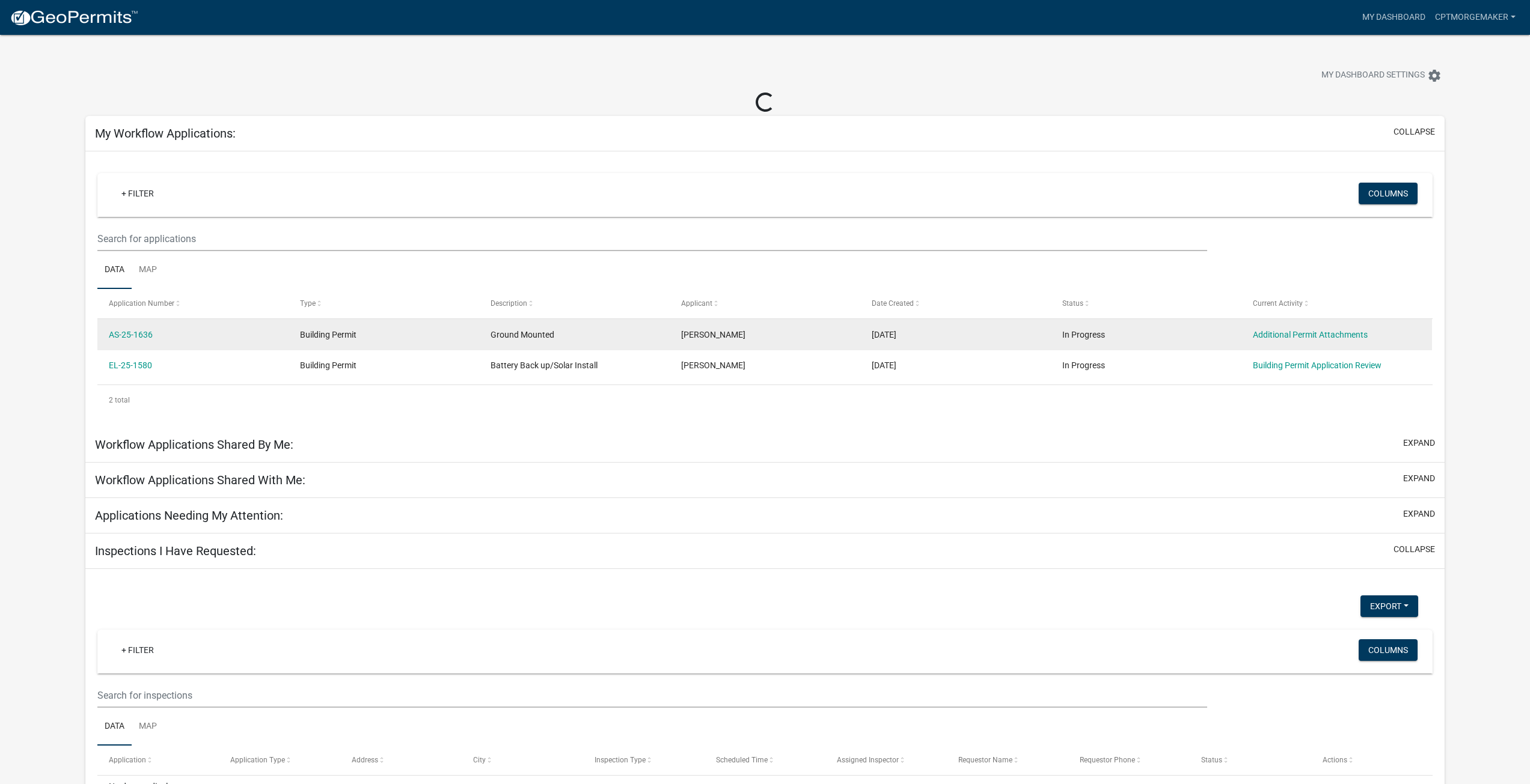
click at [159, 340] on div "AS-25-1636" at bounding box center [192, 335] width 168 height 14
click at [132, 335] on link "AS-25-1636" at bounding box center [130, 334] width 44 height 9
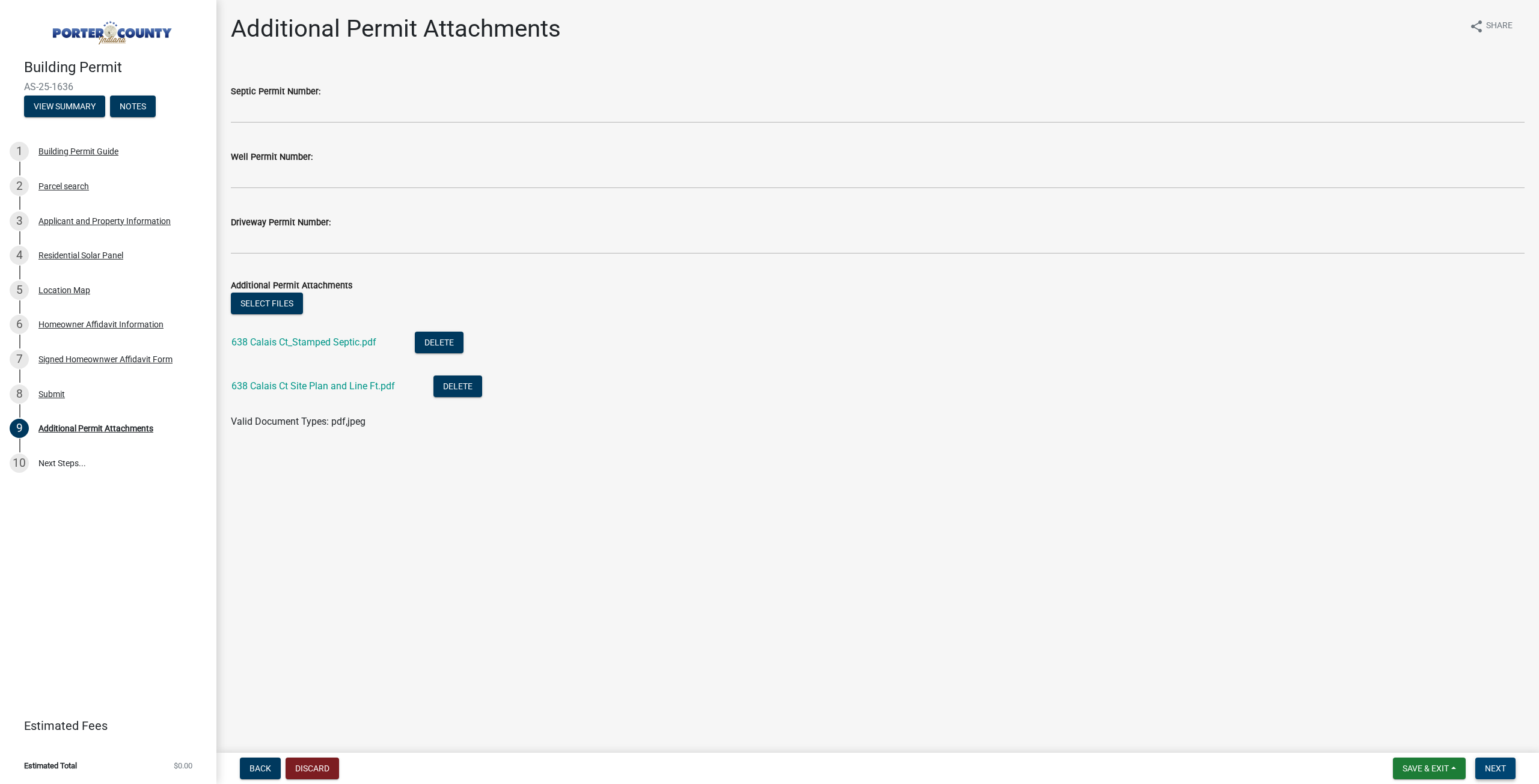
click at [1501, 768] on span "Next" at bounding box center [1495, 768] width 21 height 9
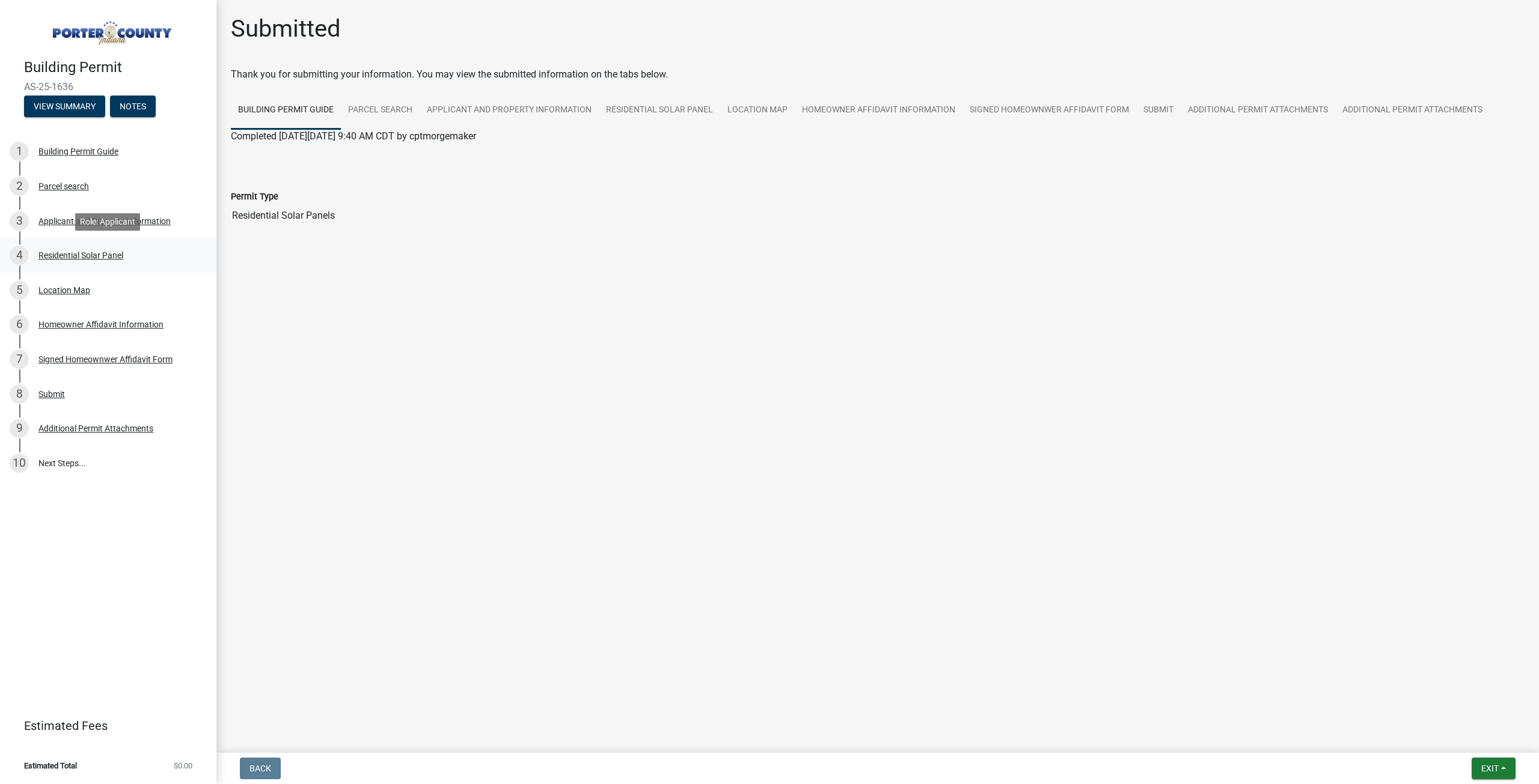
click at [75, 252] on div "Residential Solar Panel" at bounding box center [81, 255] width 85 height 8
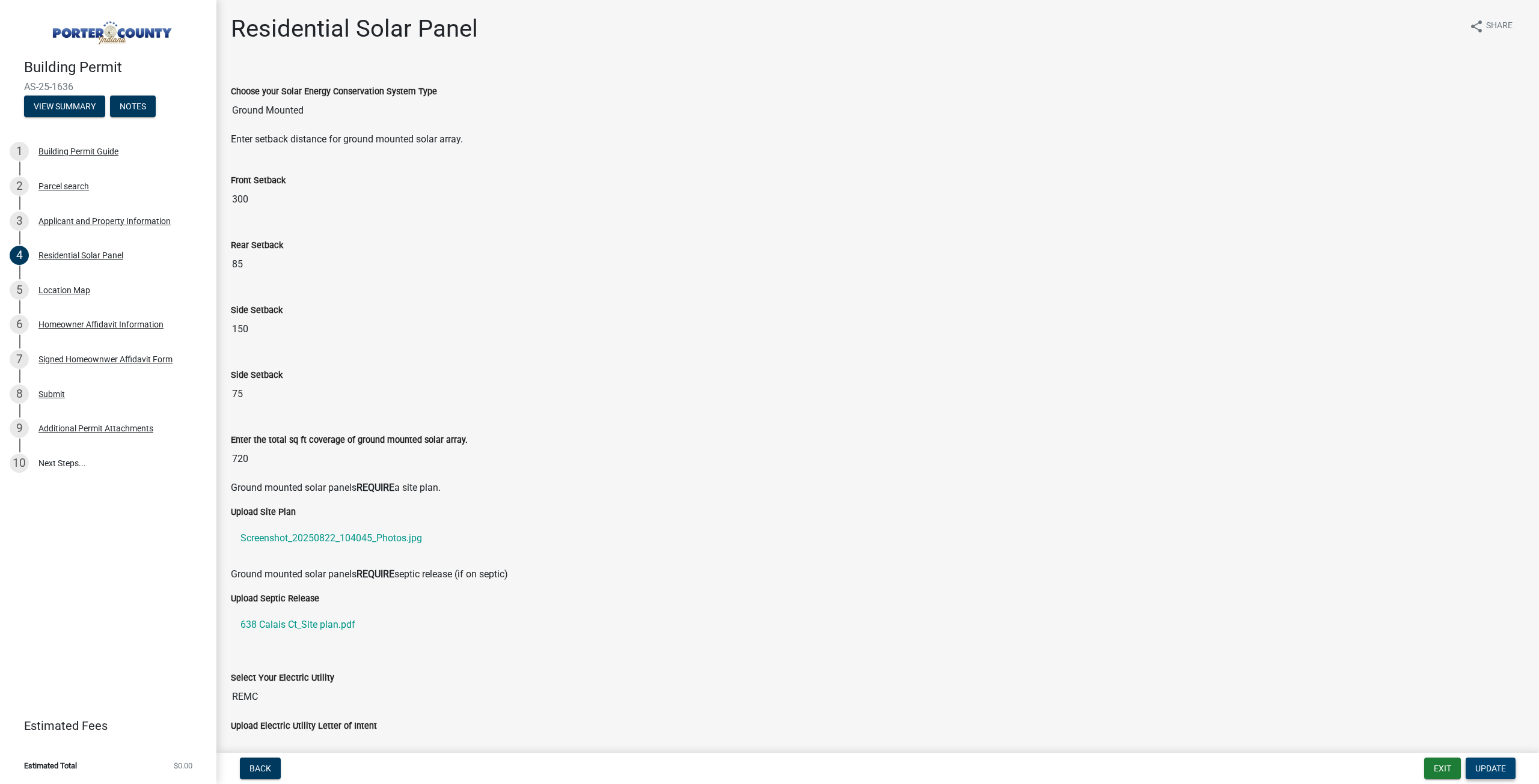
click at [1490, 765] on span "Update" at bounding box center [1490, 768] width 31 height 9
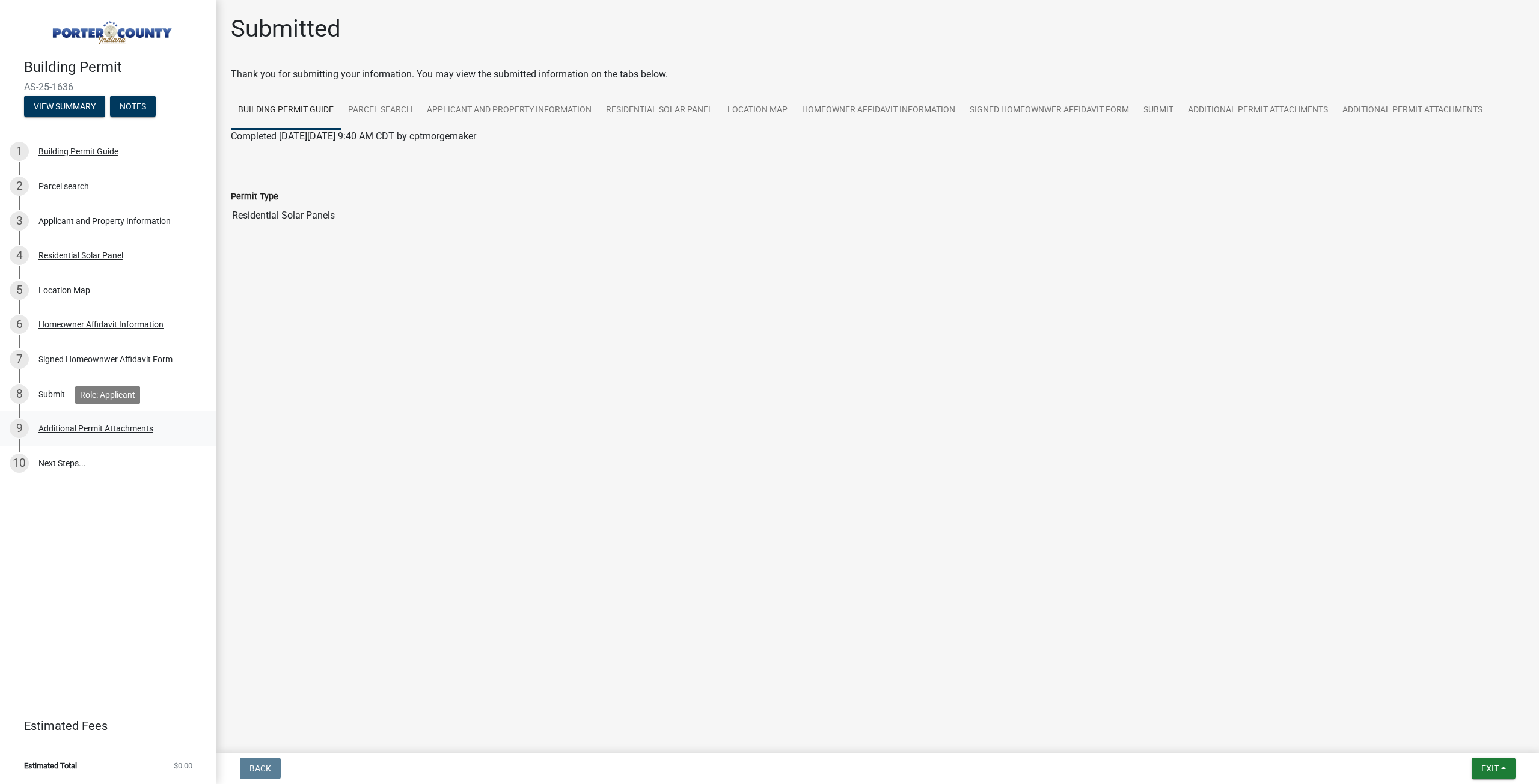
click at [73, 422] on div "9 Additional Permit Attachments" at bounding box center [103, 428] width 188 height 19
click at [157, 427] on div "9 Additional Permit Attachments" at bounding box center [103, 428] width 188 height 19
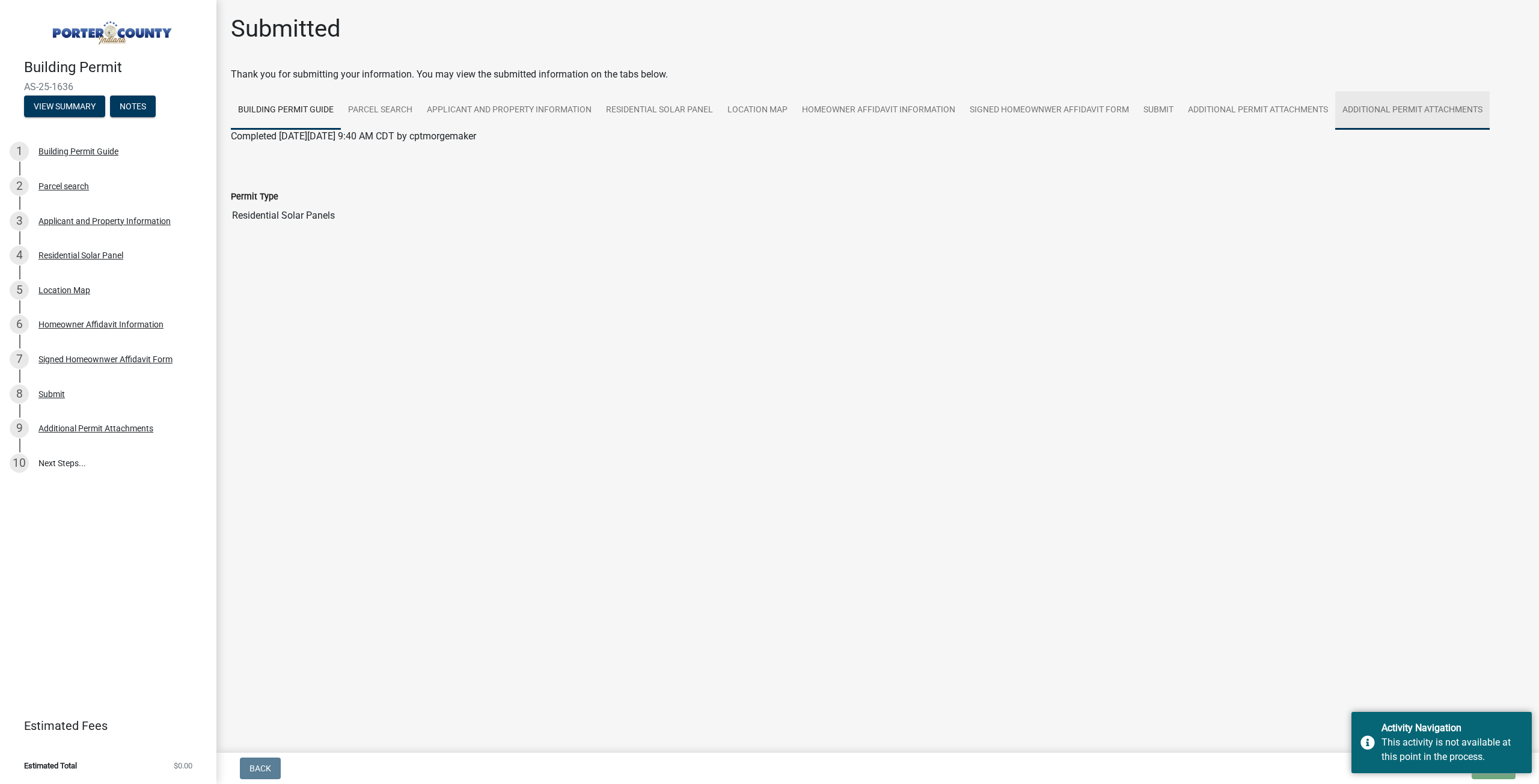
click at [1439, 115] on link "Additional Permit Attachments" at bounding box center [1412, 110] width 155 height 39
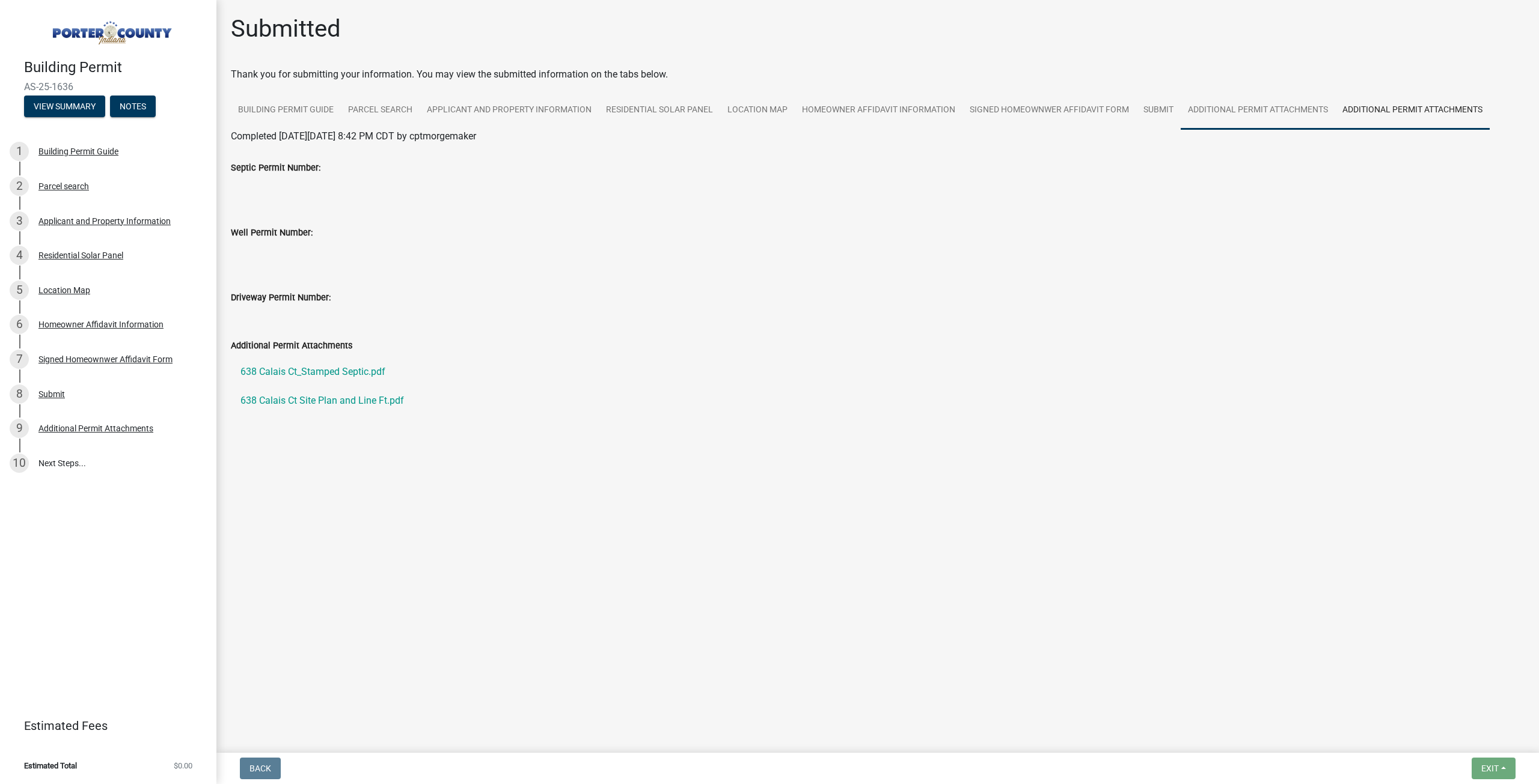
click at [1220, 114] on link "Additional Permit Attachments" at bounding box center [1258, 110] width 155 height 39
click at [1396, 101] on link "Additional Permit Attachments" at bounding box center [1412, 110] width 155 height 39
click at [357, 372] on link "638 Calais Ct_Stamped Septic.pdf" at bounding box center [878, 372] width 1294 height 29
